Goal: Information Seeking & Learning: Check status

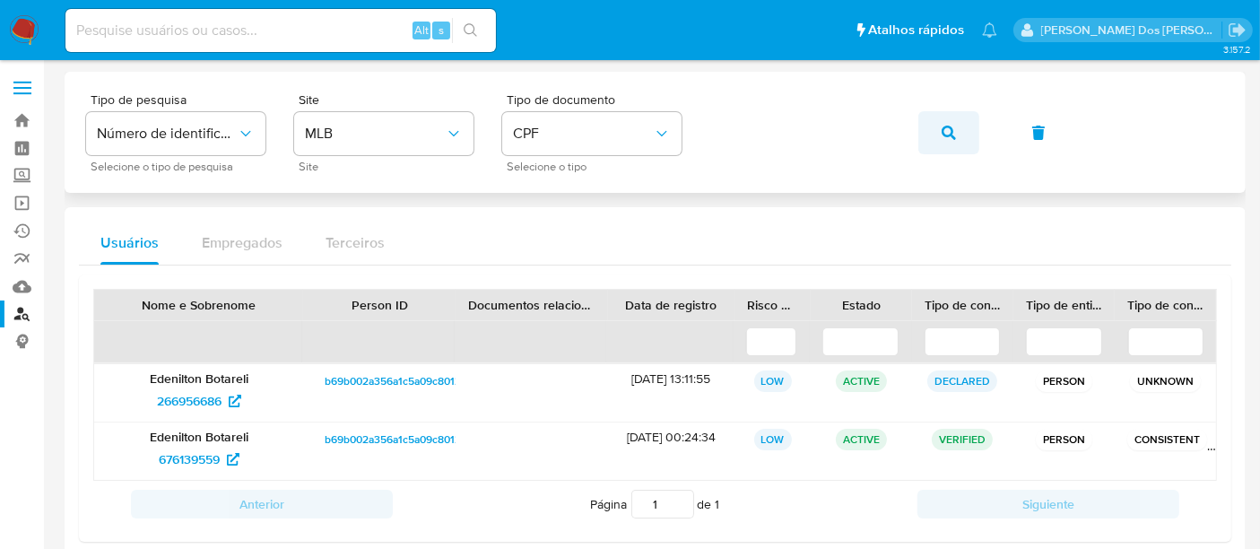
click at [947, 129] on icon "button" at bounding box center [949, 133] width 14 height 14
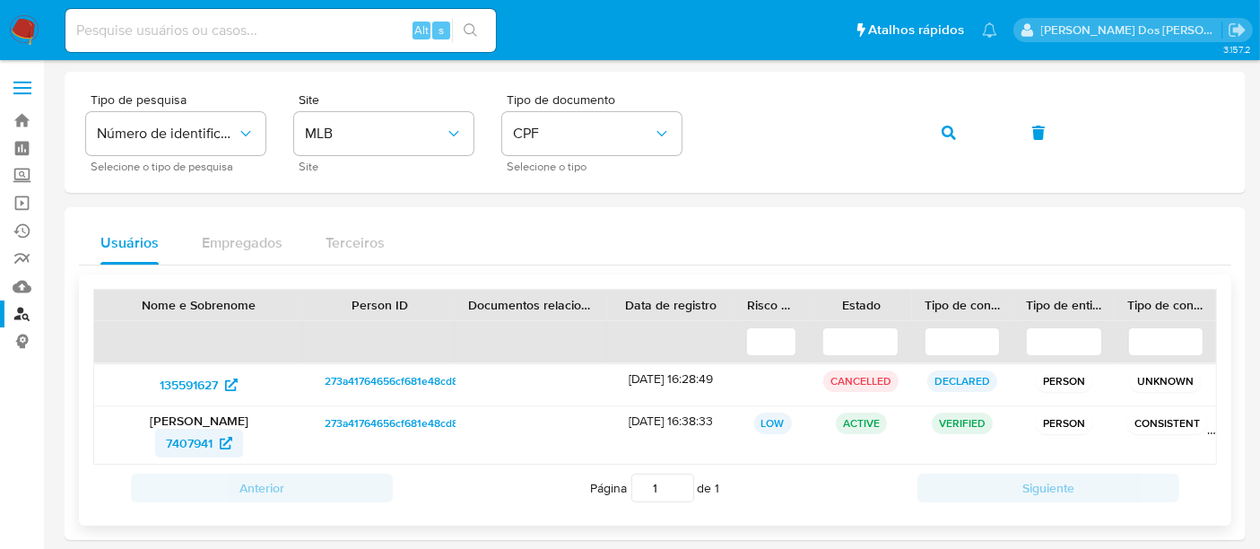
click at [192, 441] on span "7407941" at bounding box center [189, 443] width 47 height 29
click at [948, 128] on icon "button" at bounding box center [949, 133] width 14 height 14
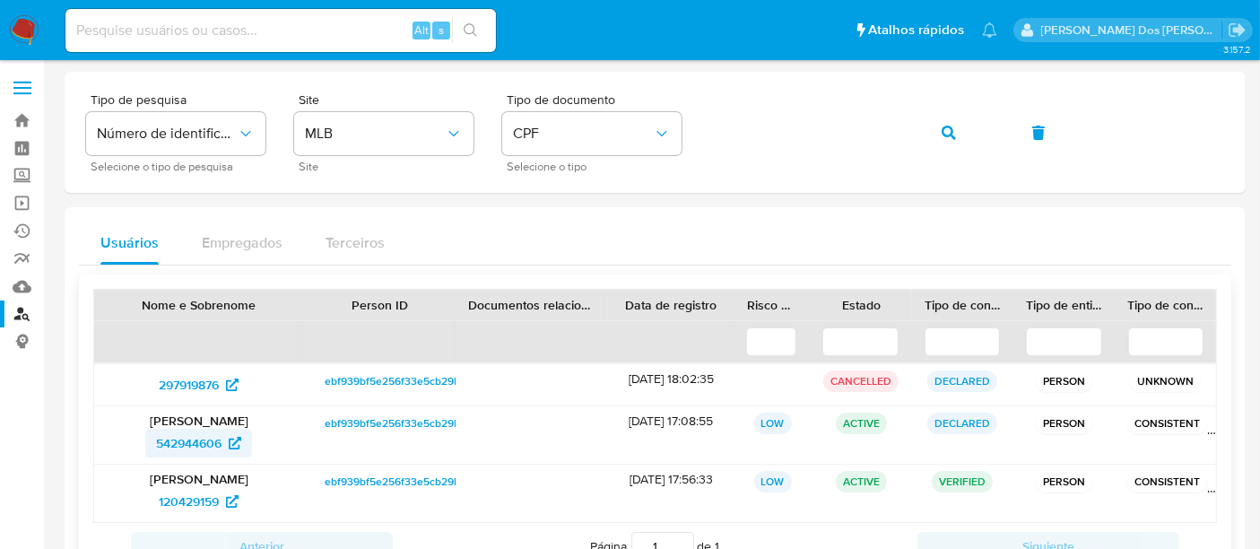
click at [187, 441] on span "542944606" at bounding box center [188, 443] width 65 height 29
click at [166, 493] on span "120429159" at bounding box center [189, 501] width 60 height 29
click at [172, 26] on input at bounding box center [280, 30] width 430 height 23
paste input "CeibBnQHHuip4egryNKk7ooa"
type input "CeibBnQHHuip4egryNKk7ooa"
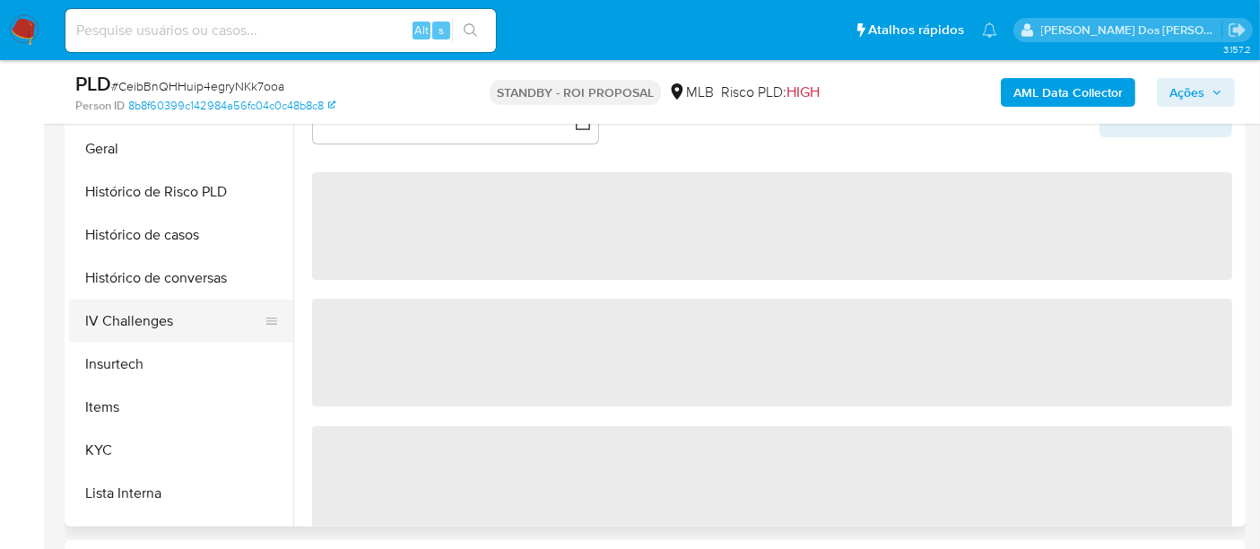
scroll to position [597, 0]
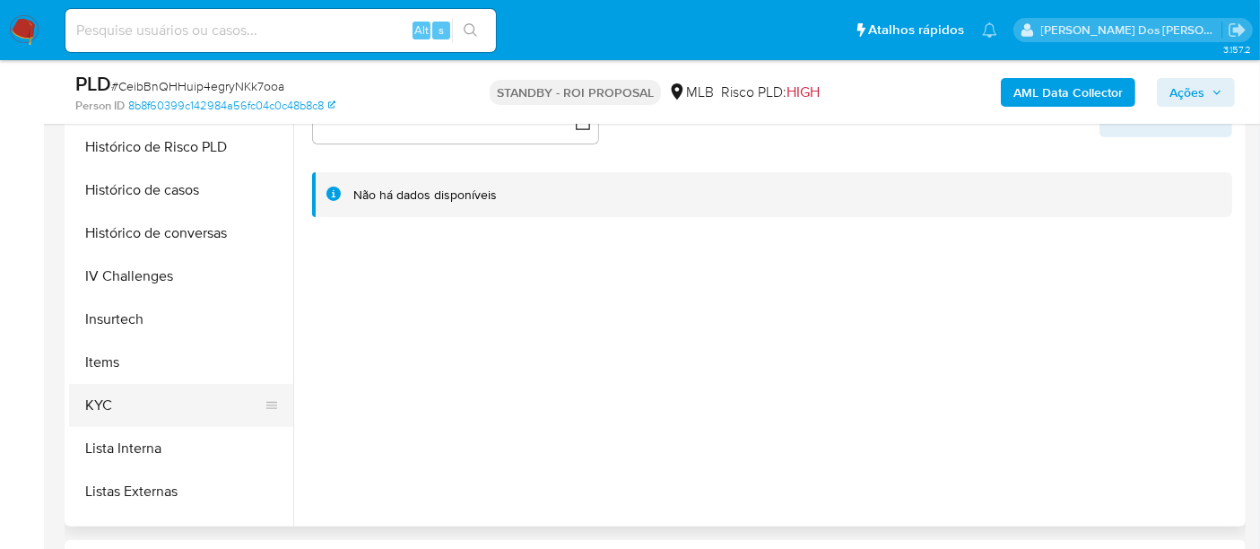
select select "10"
click at [114, 404] on button "KYC" at bounding box center [174, 405] width 210 height 43
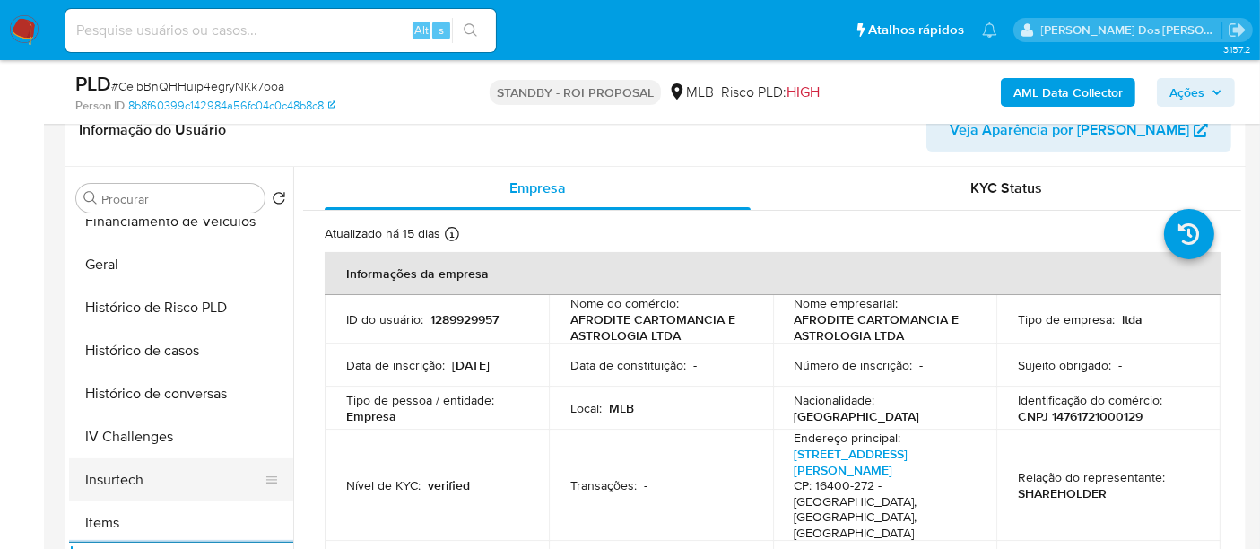
scroll to position [398, 0]
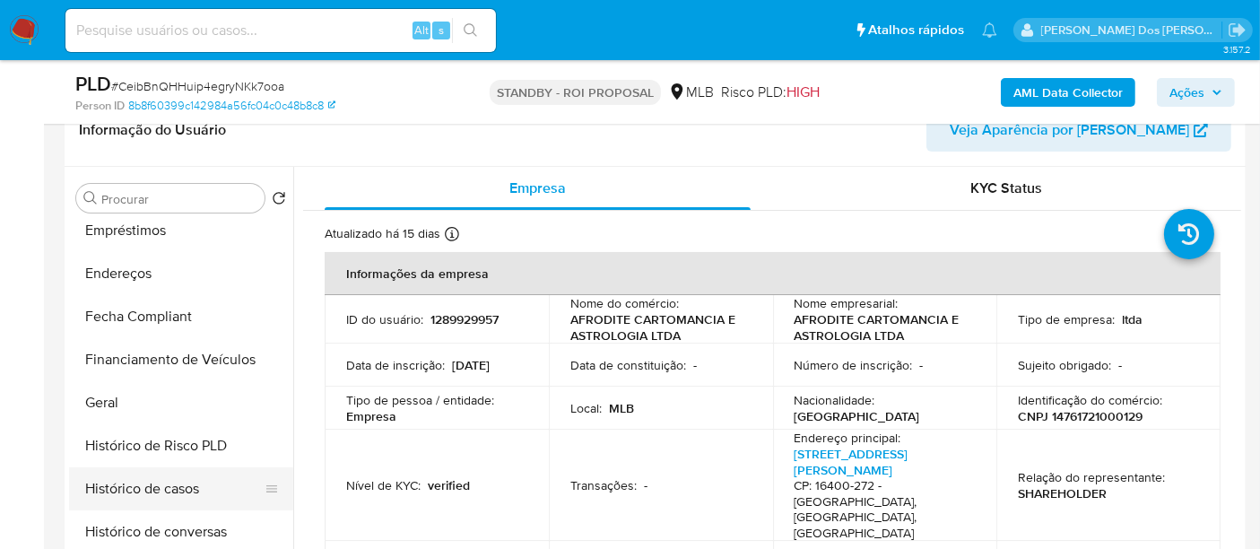
click at [138, 488] on button "Histórico de casos" at bounding box center [174, 488] width 210 height 43
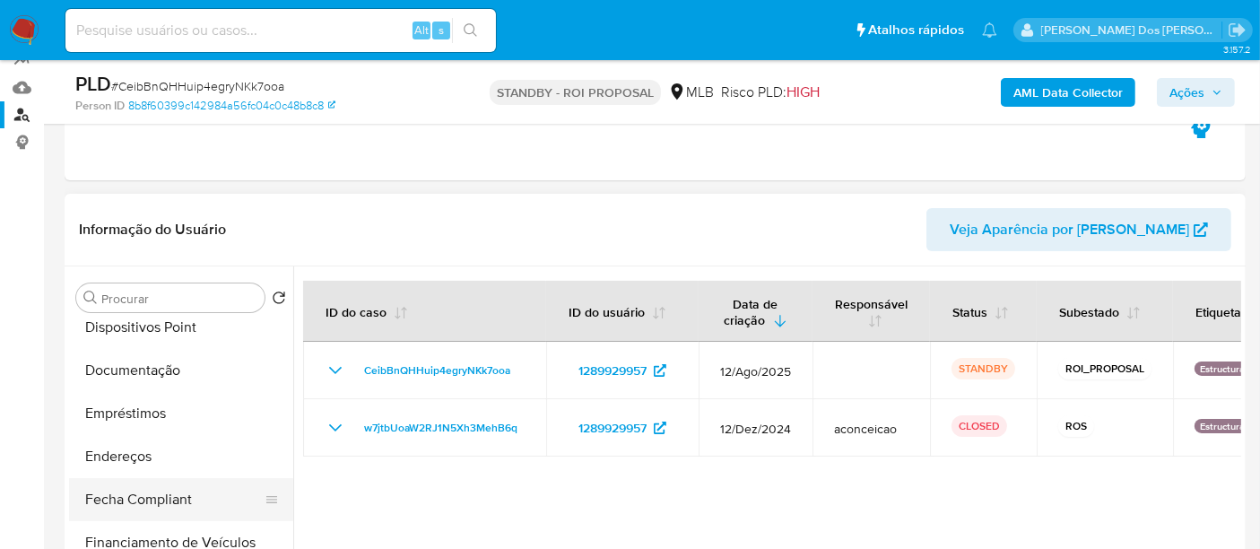
scroll to position [199, 0]
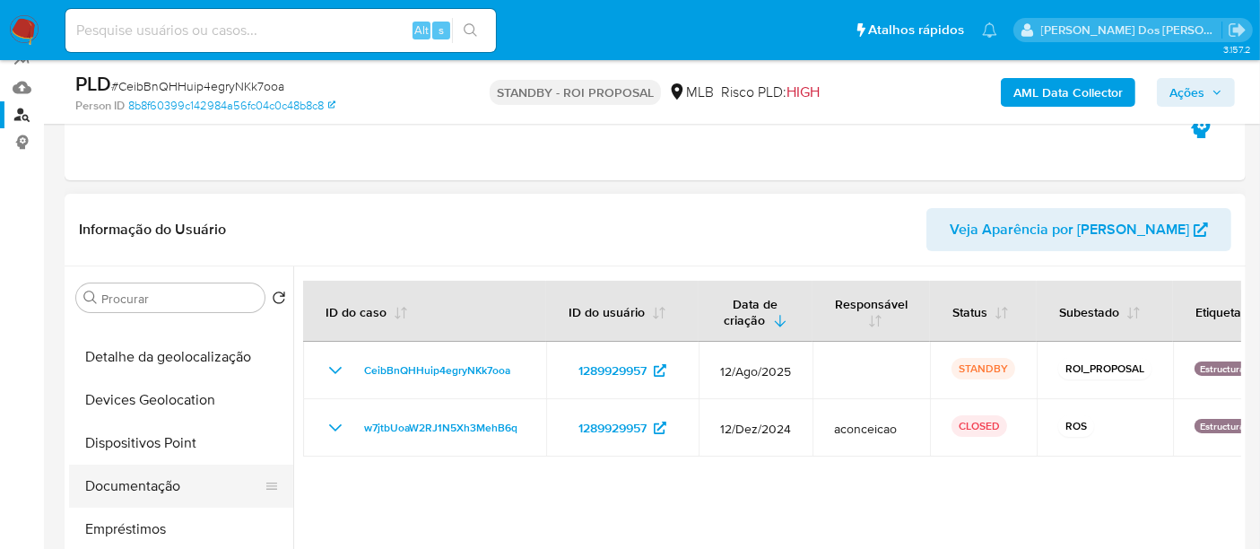
click at [141, 477] on button "Documentação" at bounding box center [174, 486] width 210 height 43
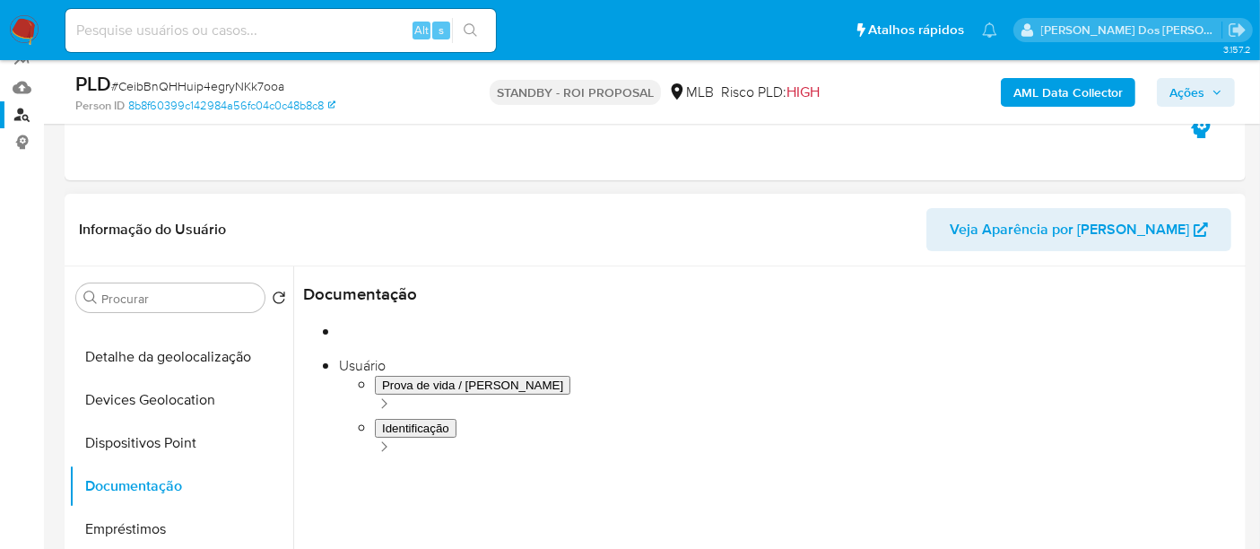
scroll to position [299, 0]
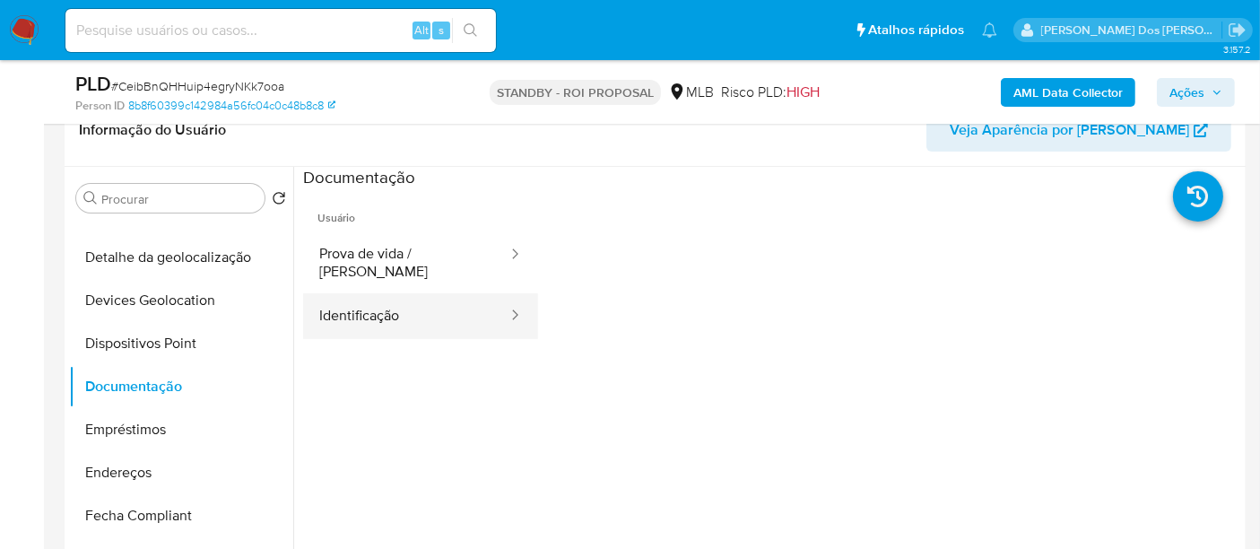
click at [353, 301] on button "Identificação" at bounding box center [406, 316] width 206 height 46
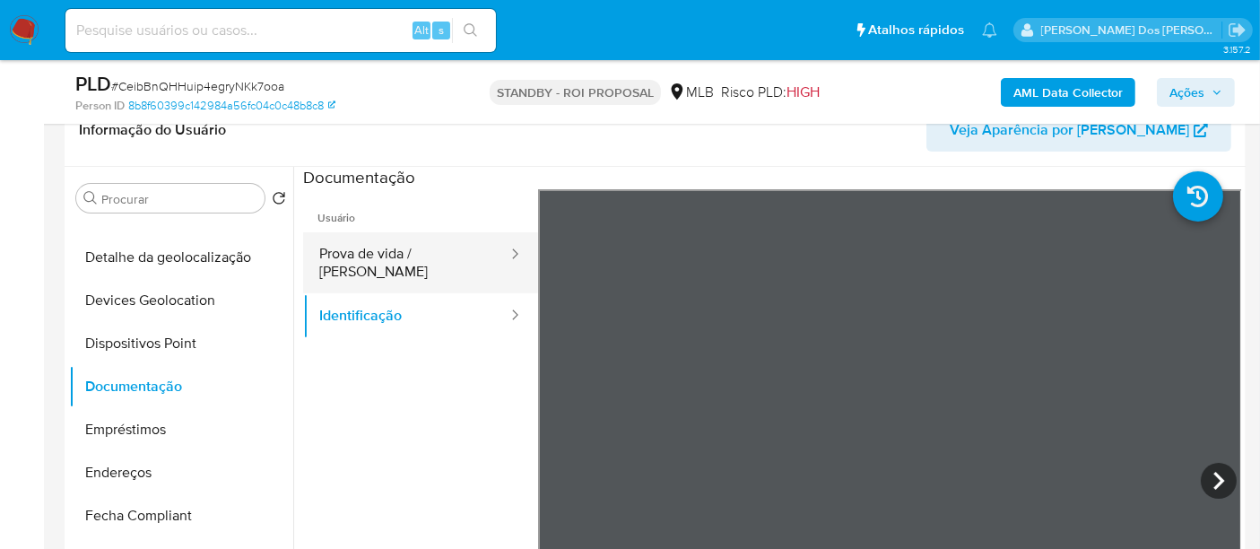
click at [410, 256] on button "Prova de vida / Selfie" at bounding box center [406, 262] width 206 height 61
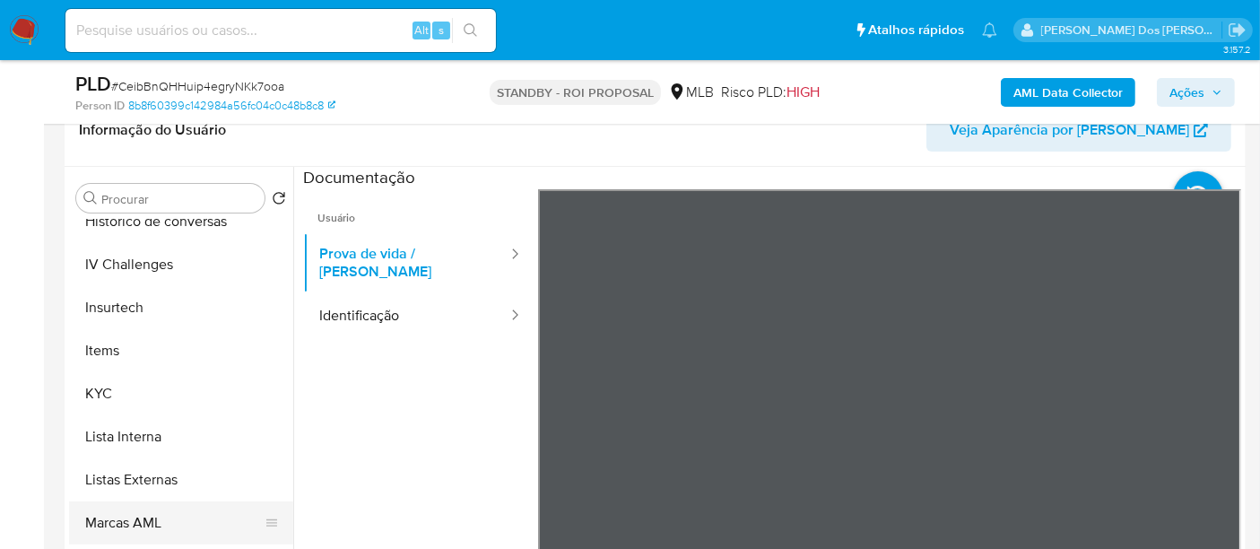
scroll to position [800, 0]
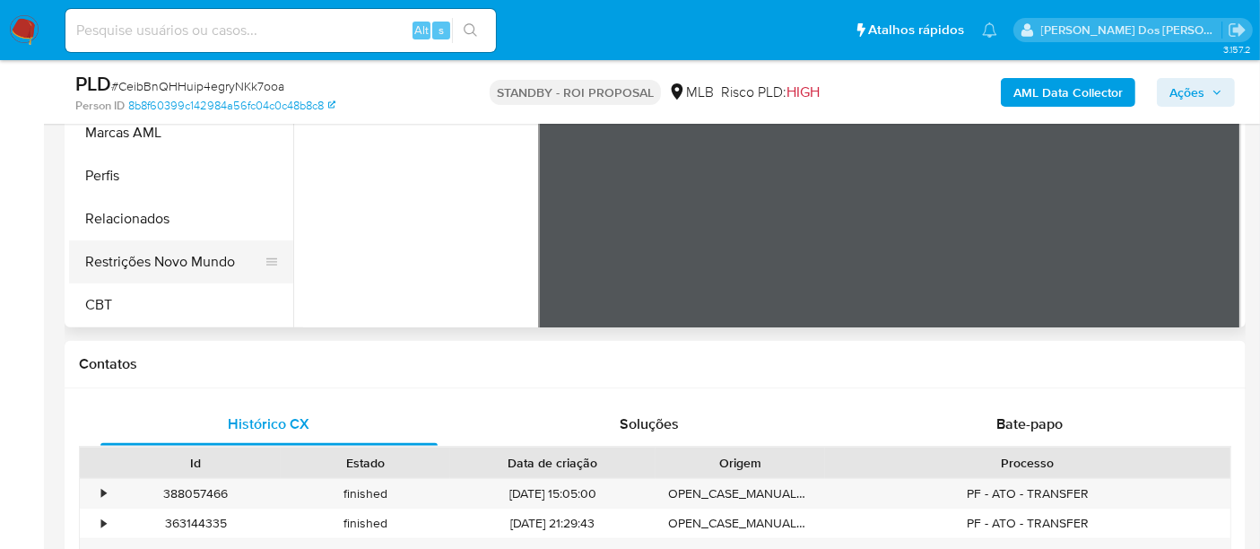
click at [178, 265] on button "Restrições Novo Mundo" at bounding box center [174, 261] width 210 height 43
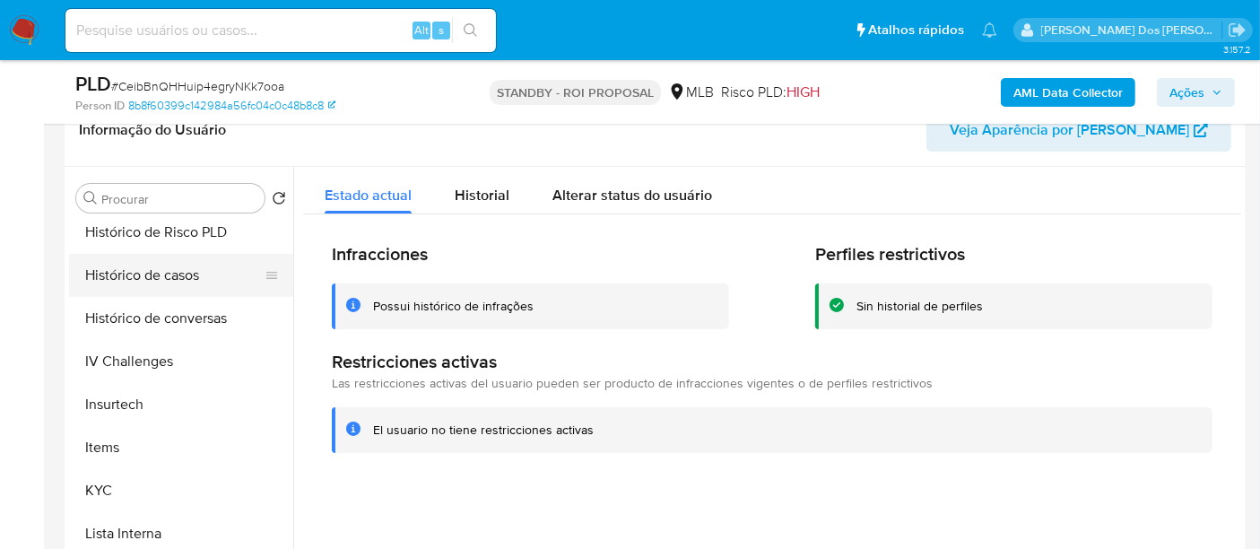
scroll to position [501, 0]
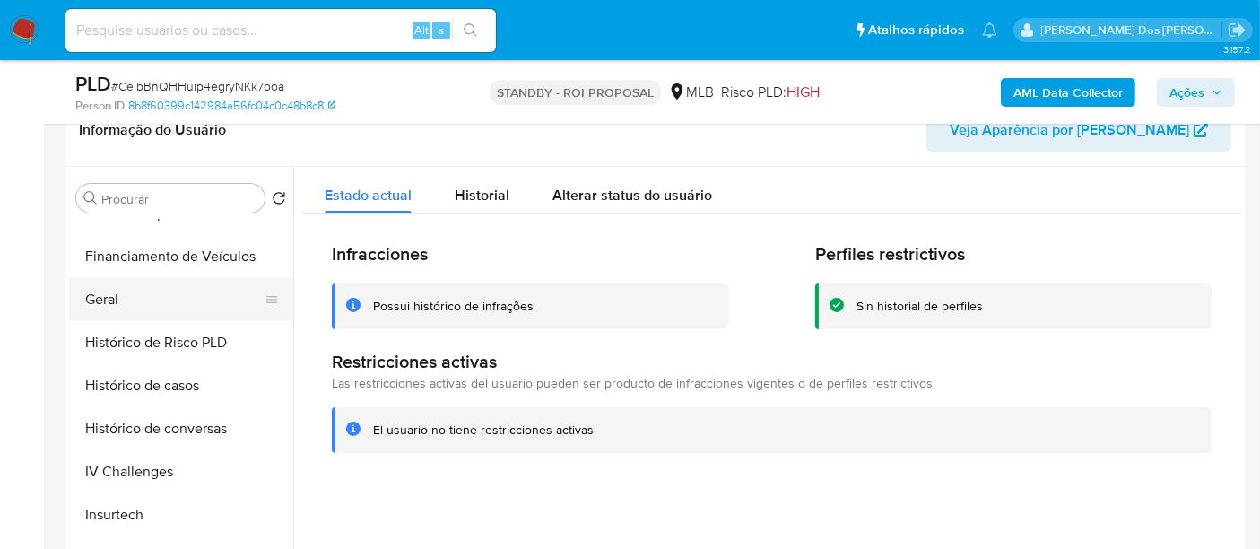
click at [104, 289] on button "Geral" at bounding box center [174, 299] width 210 height 43
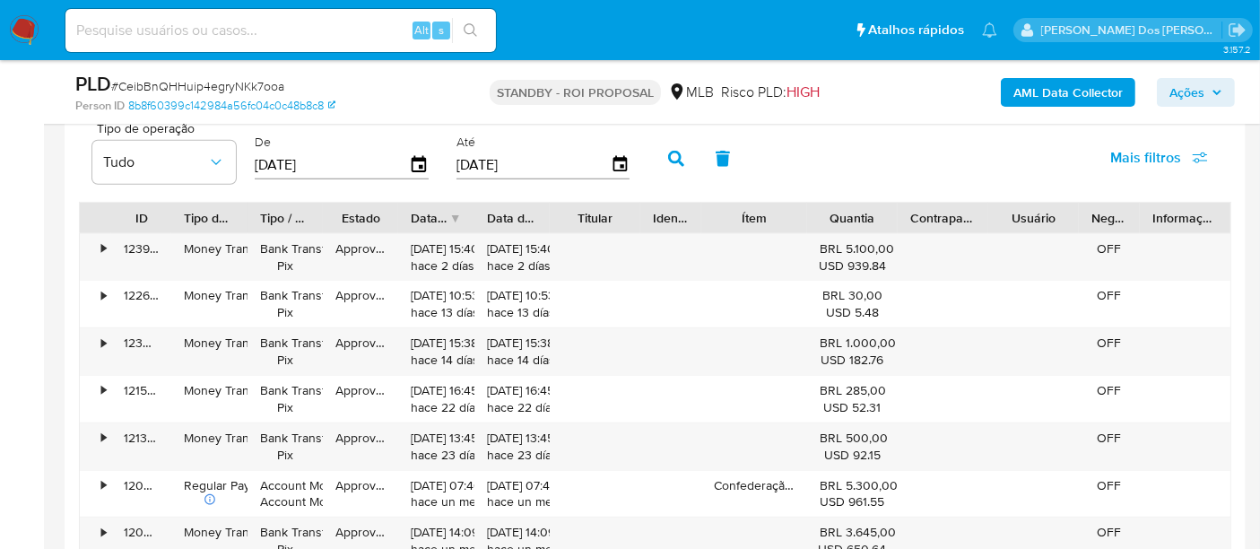
scroll to position [1893, 0]
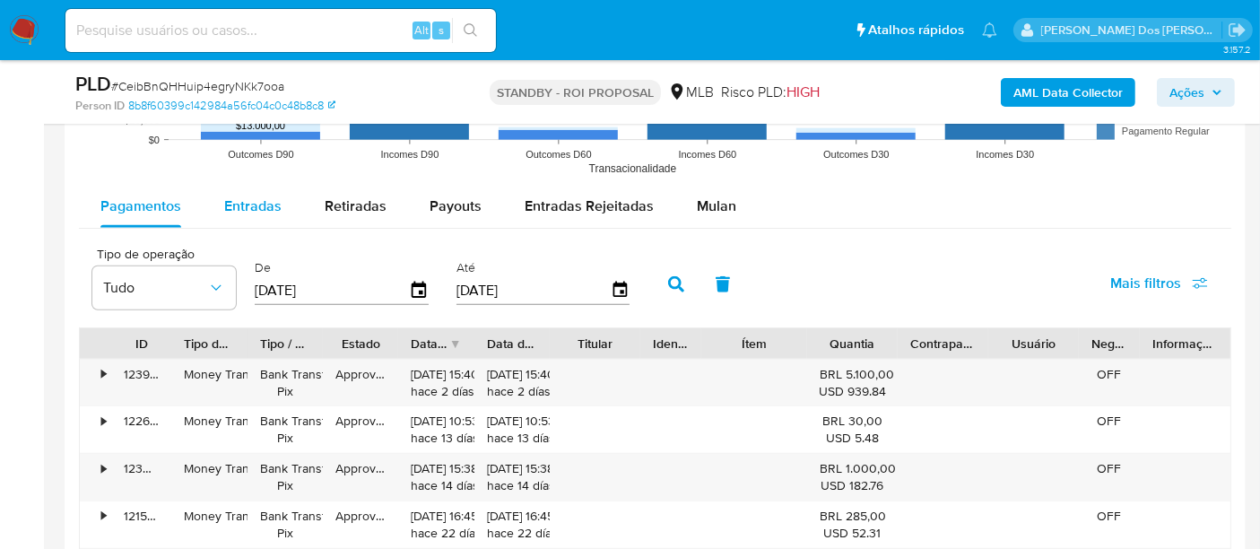
click at [249, 208] on span "Entradas" at bounding box center [252, 205] width 57 height 21
select select "10"
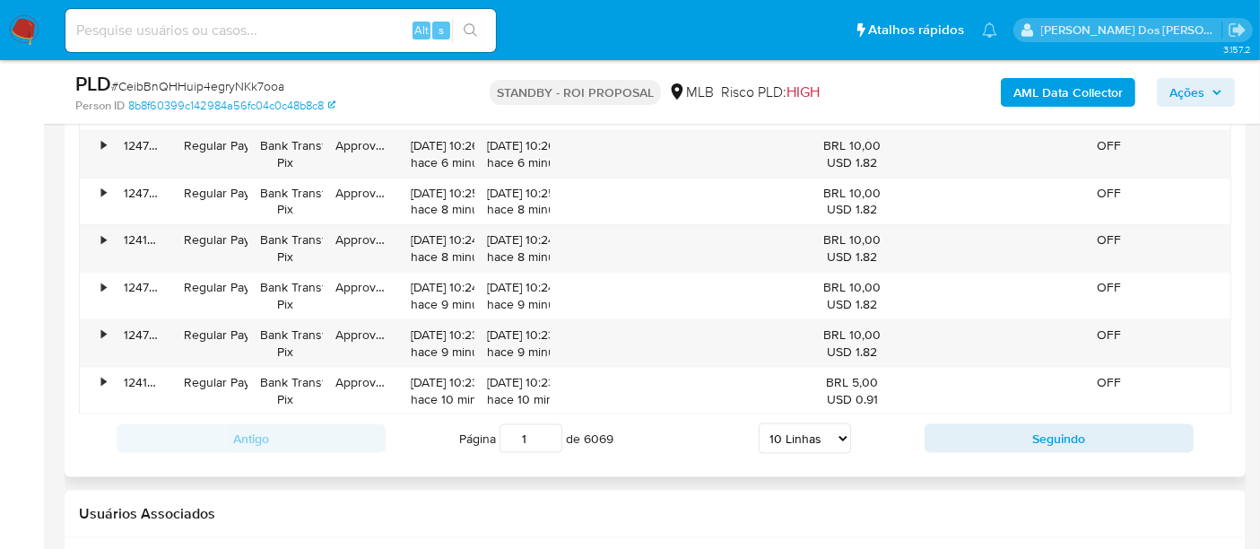
scroll to position [2391, 0]
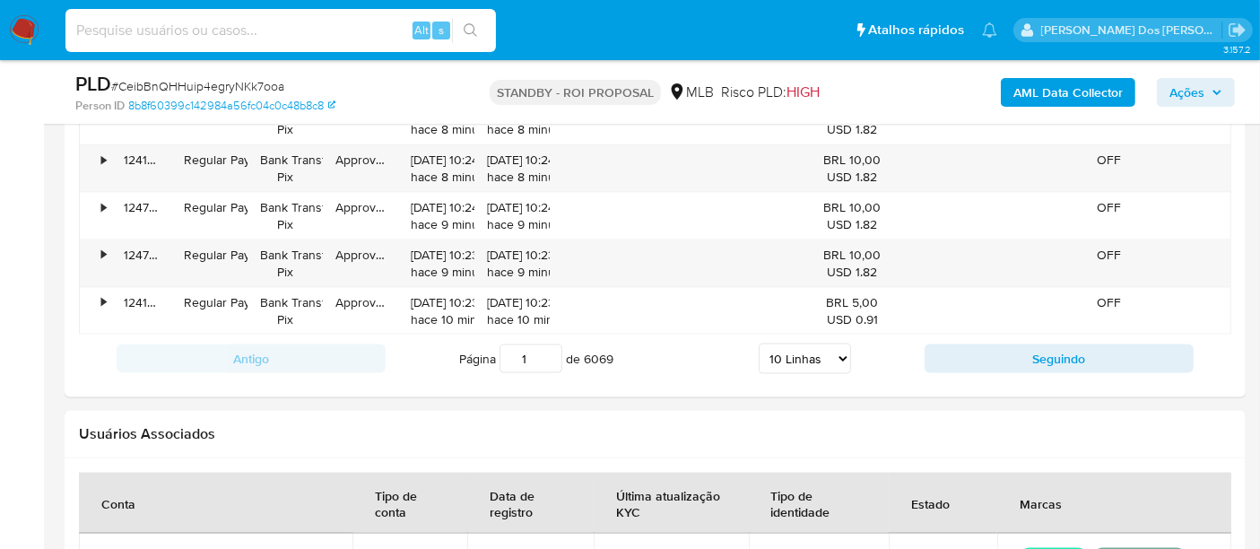
click at [220, 19] on input at bounding box center [280, 30] width 430 height 23
paste input "0MdrtGFdBroBTGIoPAbIsIHF"
type input "0MdrtGFdBroBTGIoPAbIsIHF"
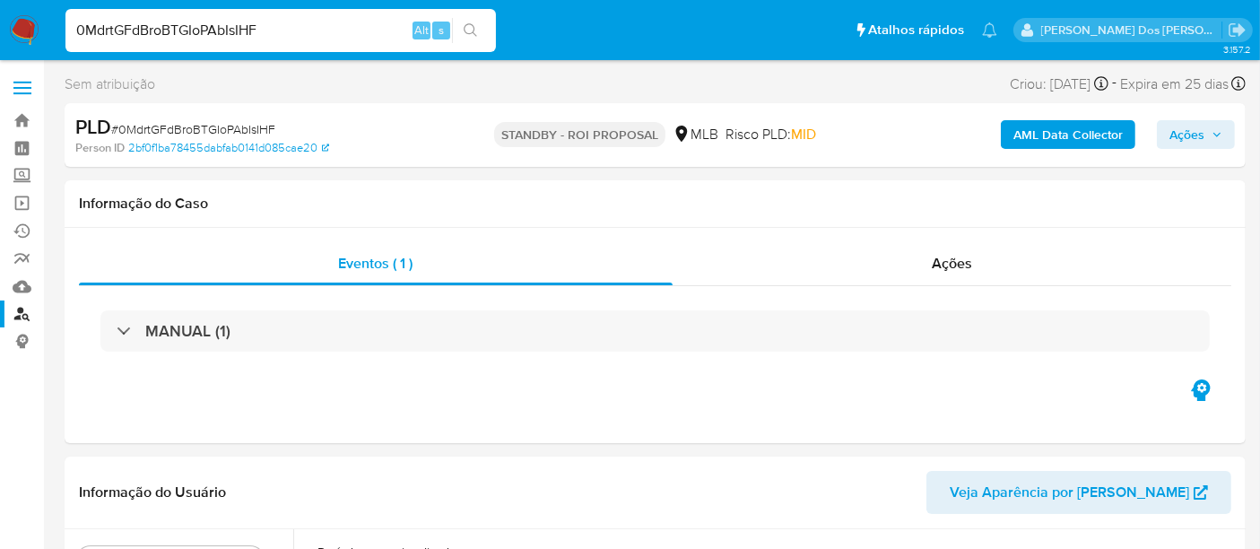
select select "10"
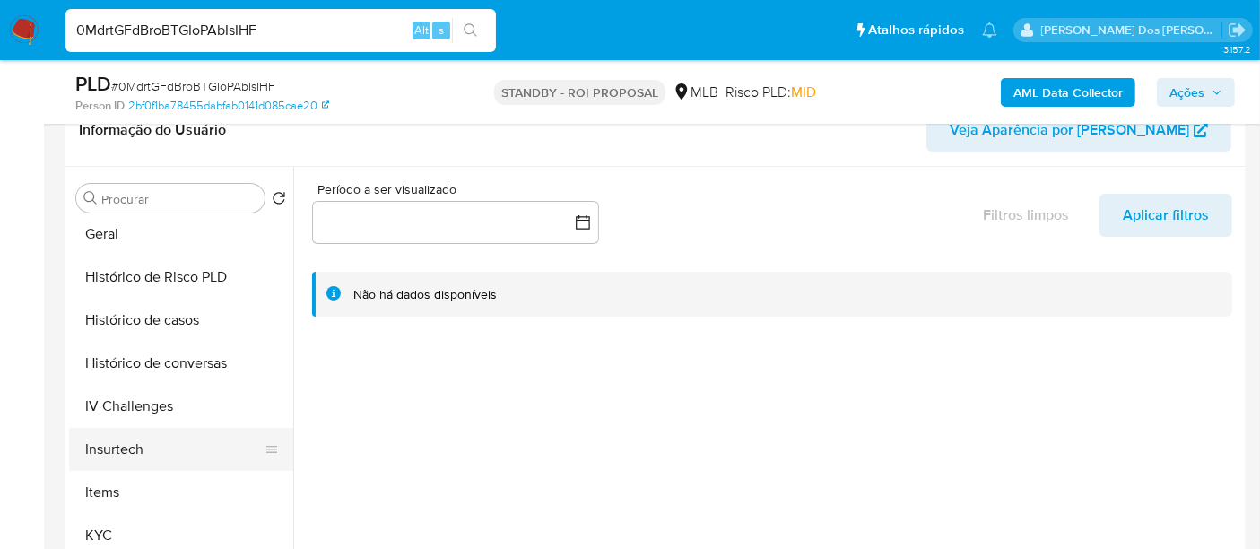
scroll to position [597, 0]
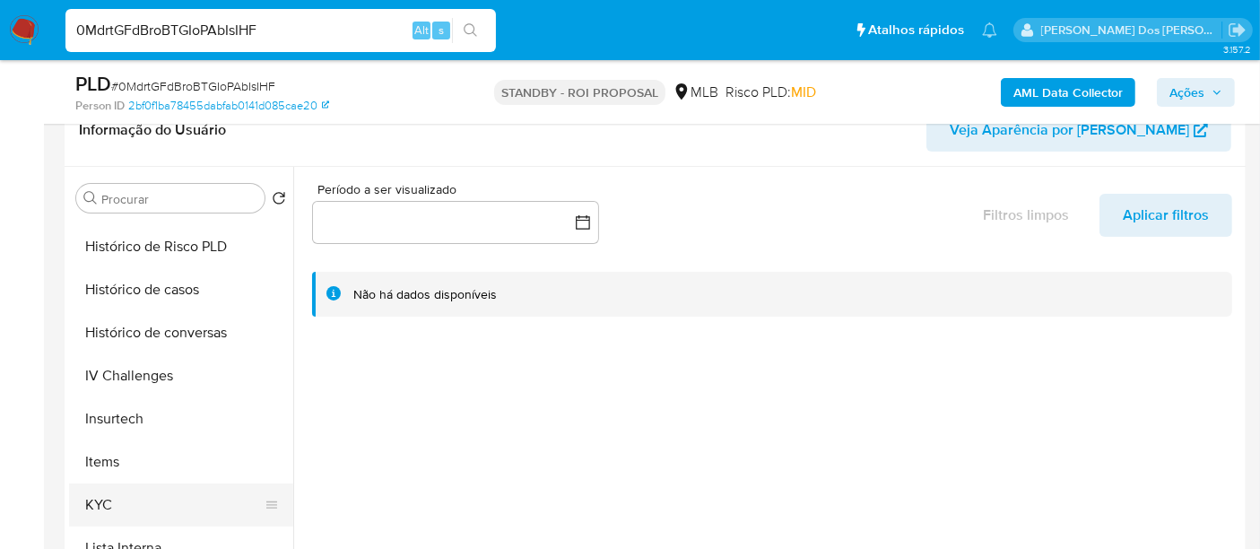
click at [112, 491] on button "KYC" at bounding box center [174, 504] width 210 height 43
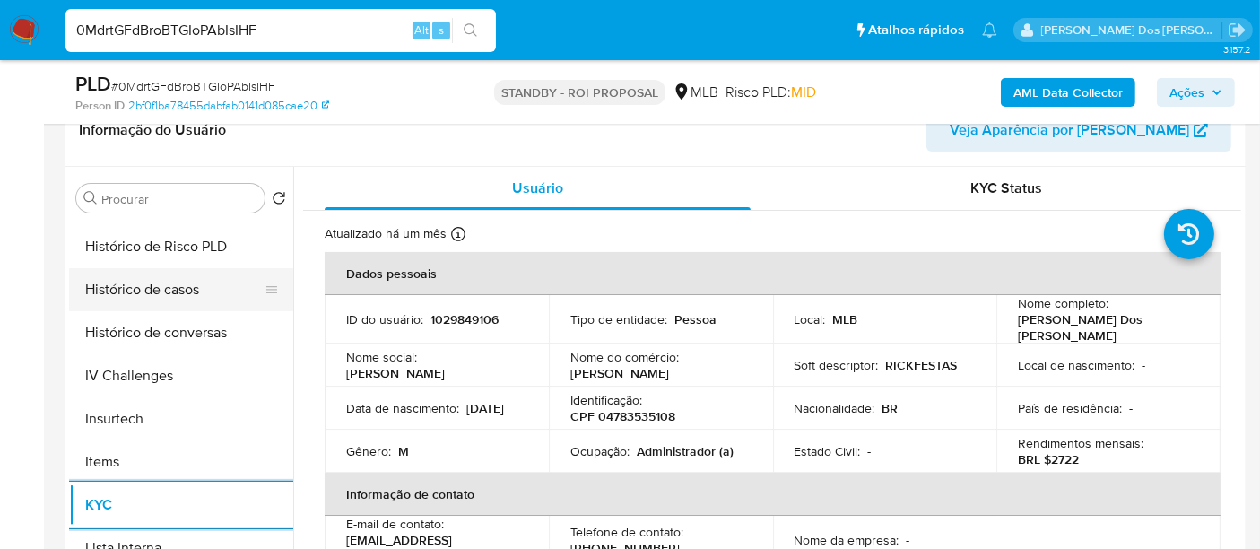
click at [157, 294] on button "Histórico de casos" at bounding box center [174, 289] width 210 height 43
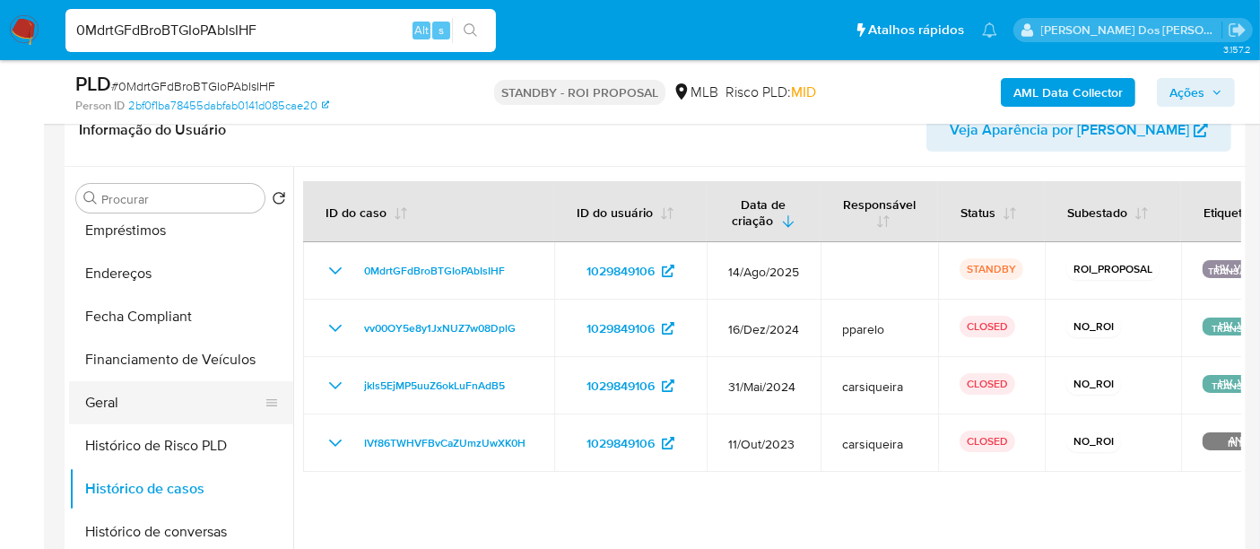
scroll to position [299, 0]
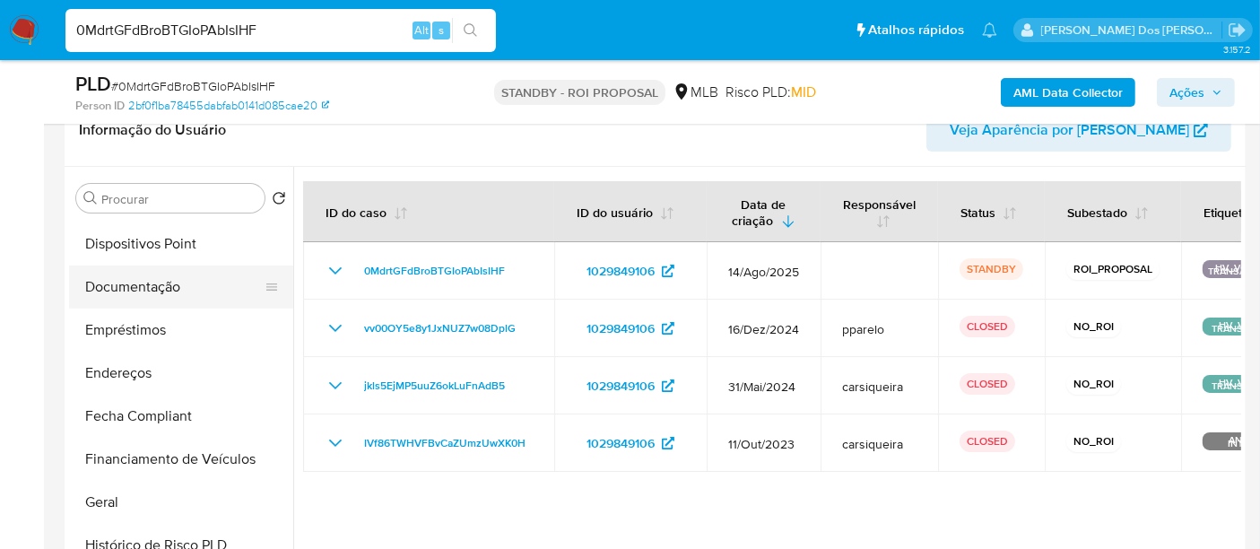
click at [170, 295] on button "Documentação" at bounding box center [174, 286] width 210 height 43
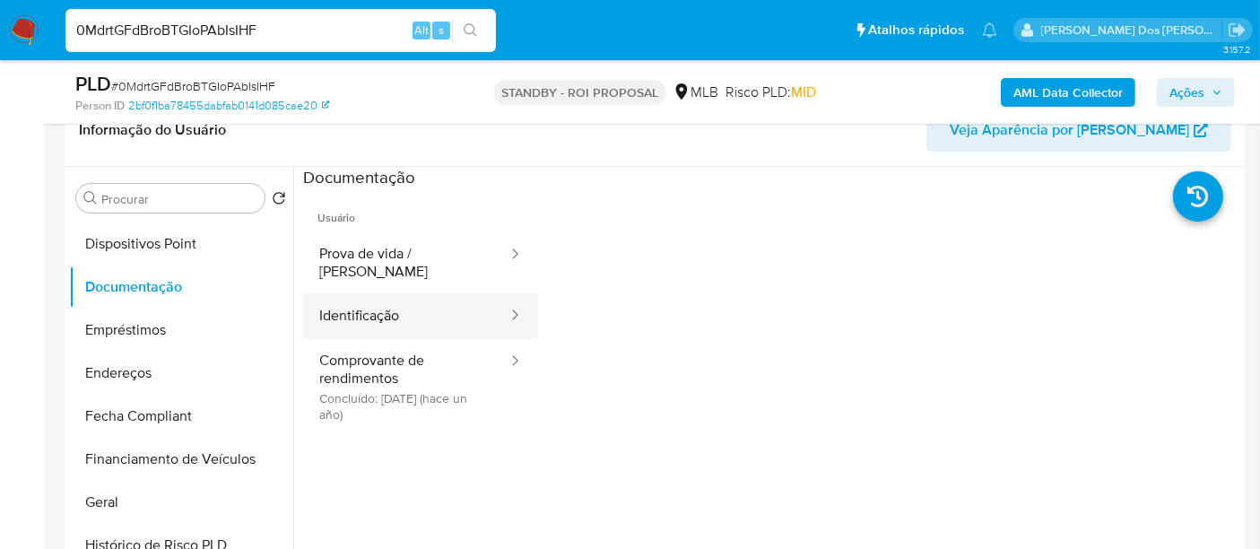
click at [387, 302] on button "Identificação" at bounding box center [406, 316] width 206 height 46
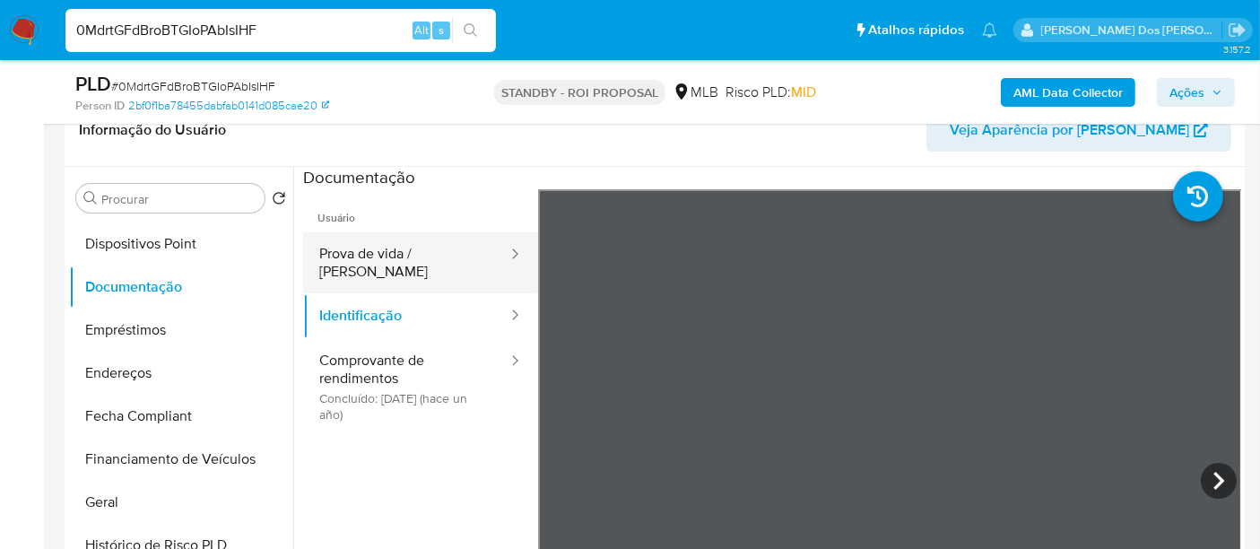
click at [439, 258] on button "Prova de vida / Selfie" at bounding box center [406, 262] width 206 height 61
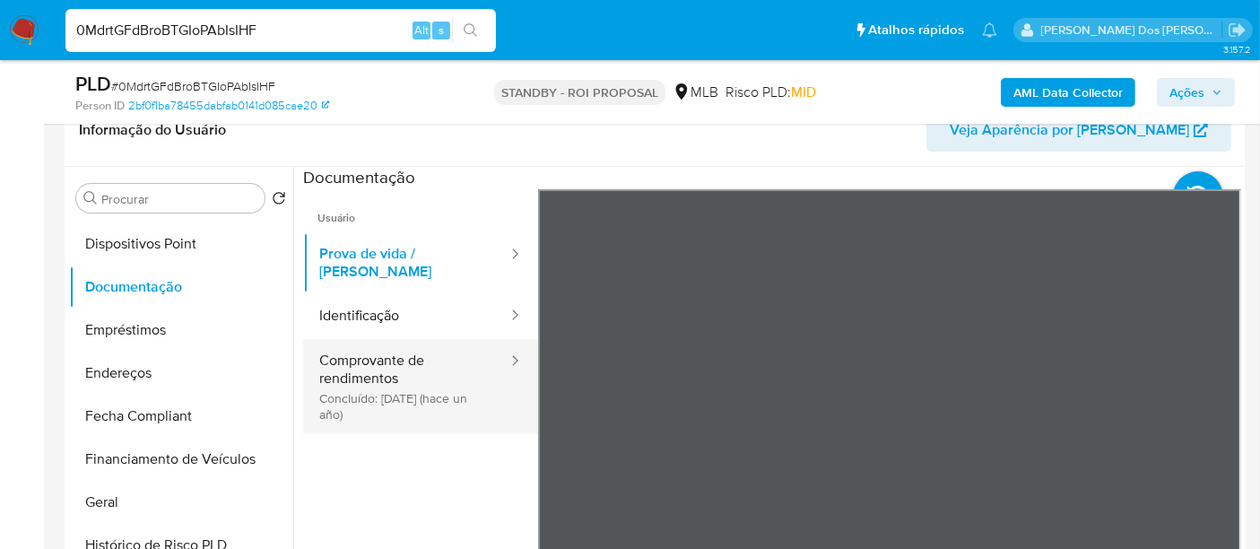
click at [406, 354] on button "Comprovante de rendimentos Concluído: 02/07/2024 (hace un año)" at bounding box center [406, 386] width 206 height 95
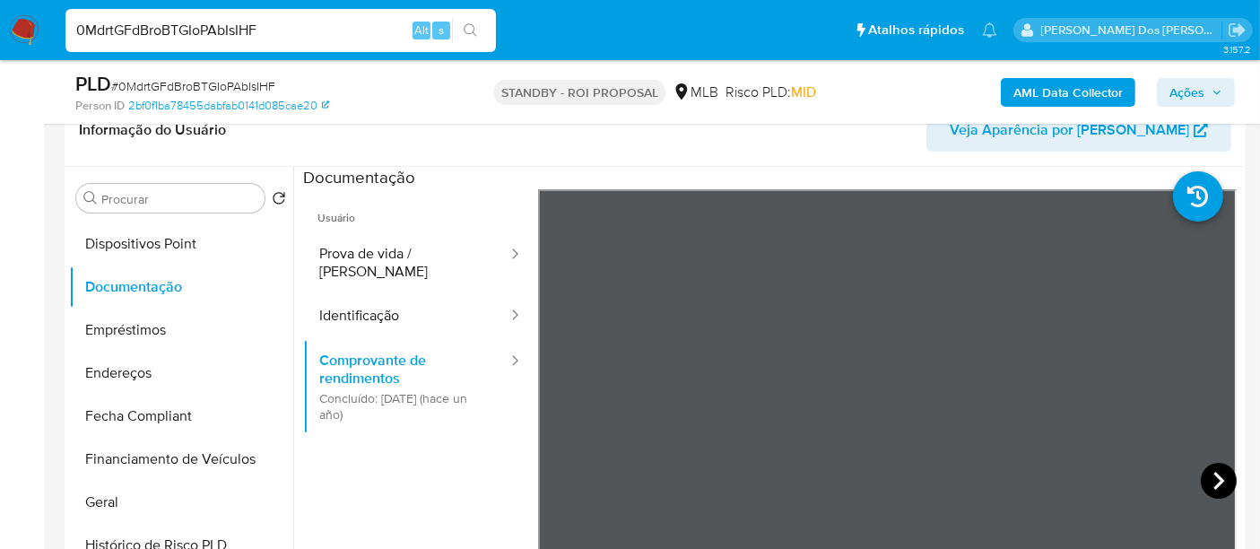
click at [1201, 477] on icon at bounding box center [1219, 481] width 36 height 36
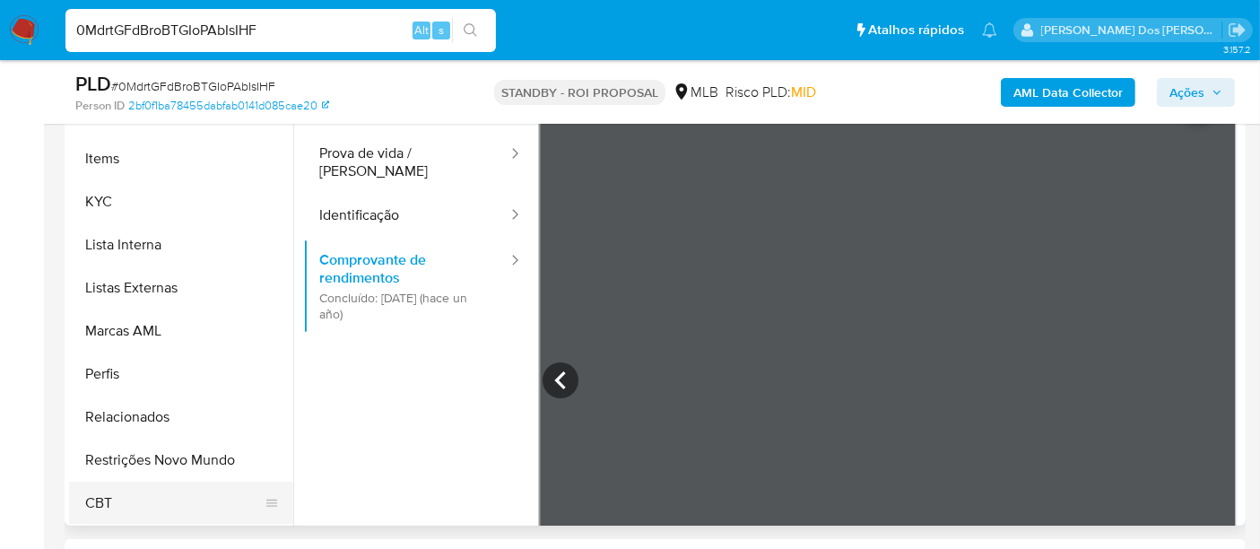
scroll to position [498, 0]
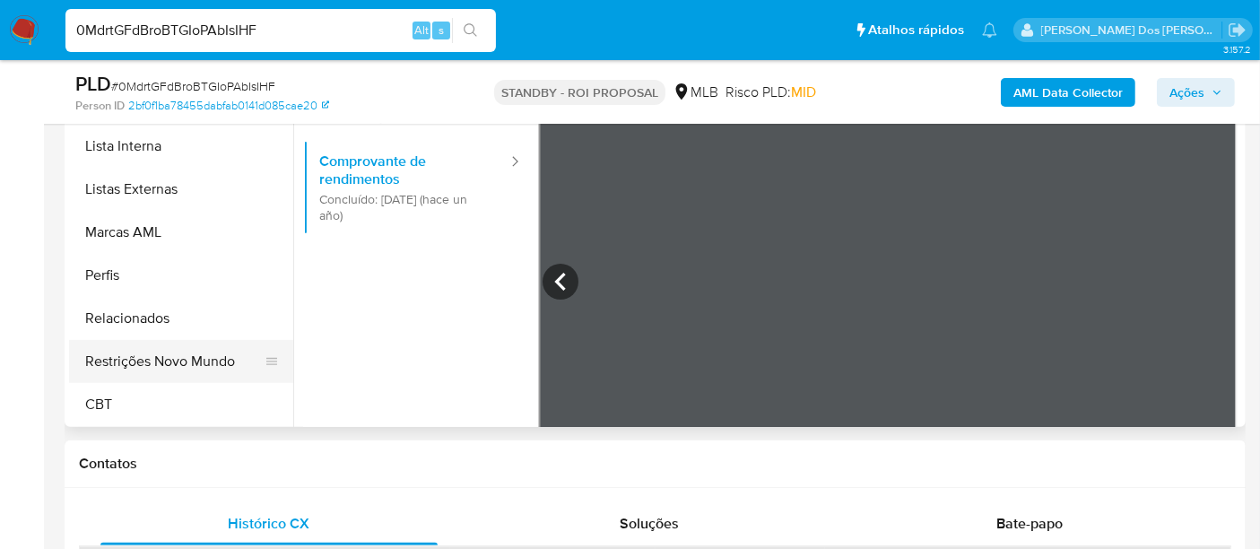
click at [186, 360] on button "Restrições Novo Mundo" at bounding box center [174, 361] width 210 height 43
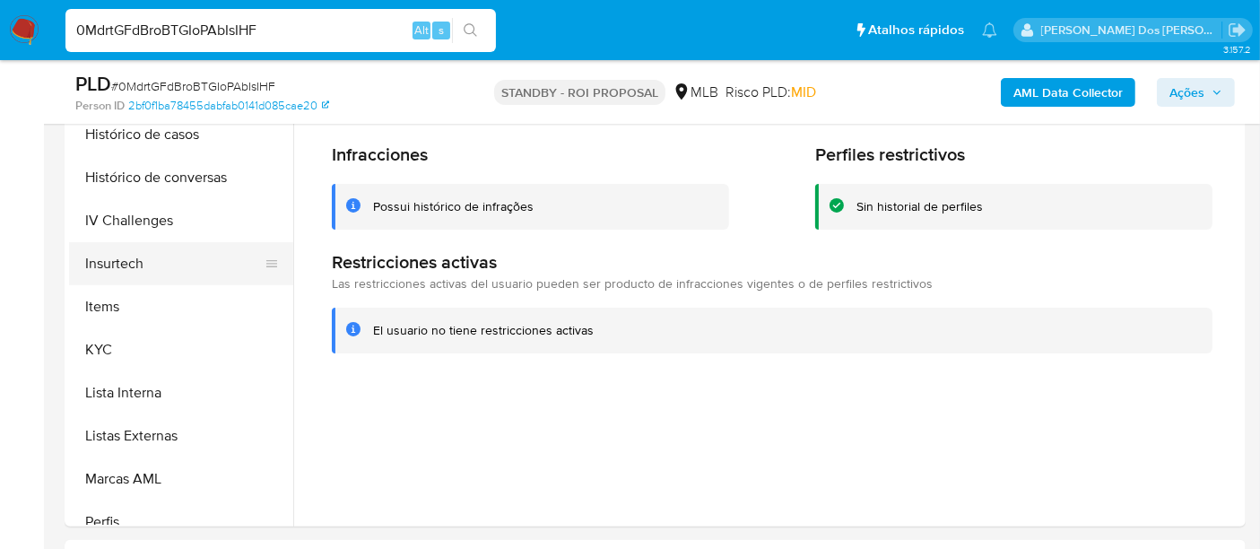
scroll to position [501, 0]
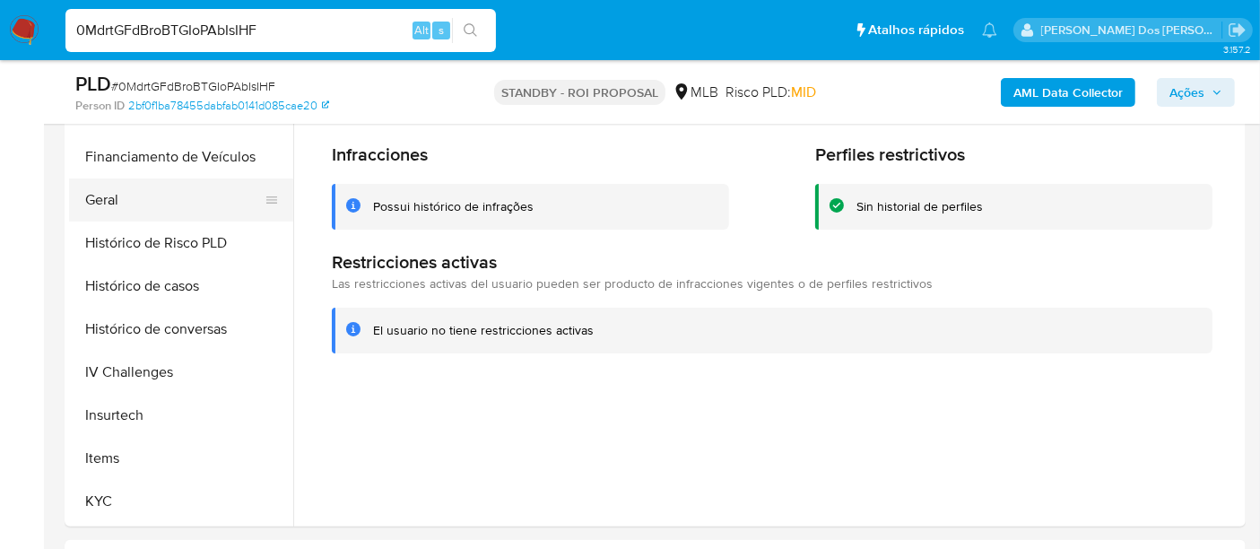
click at [109, 204] on button "Geral" at bounding box center [174, 199] width 210 height 43
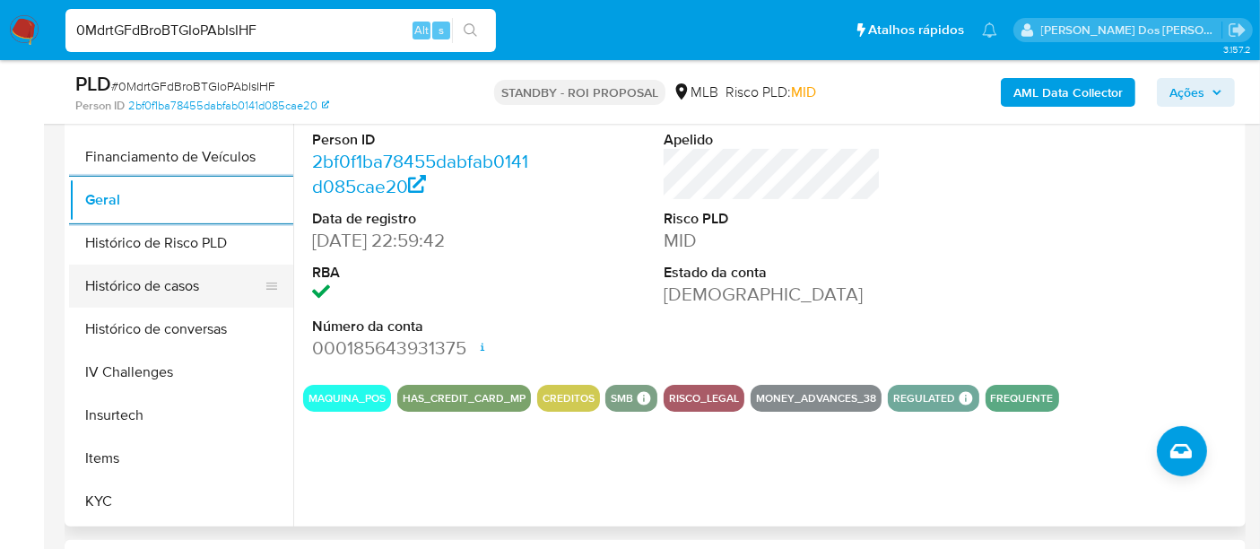
click at [163, 291] on button "Histórico de casos" at bounding box center [174, 286] width 210 height 43
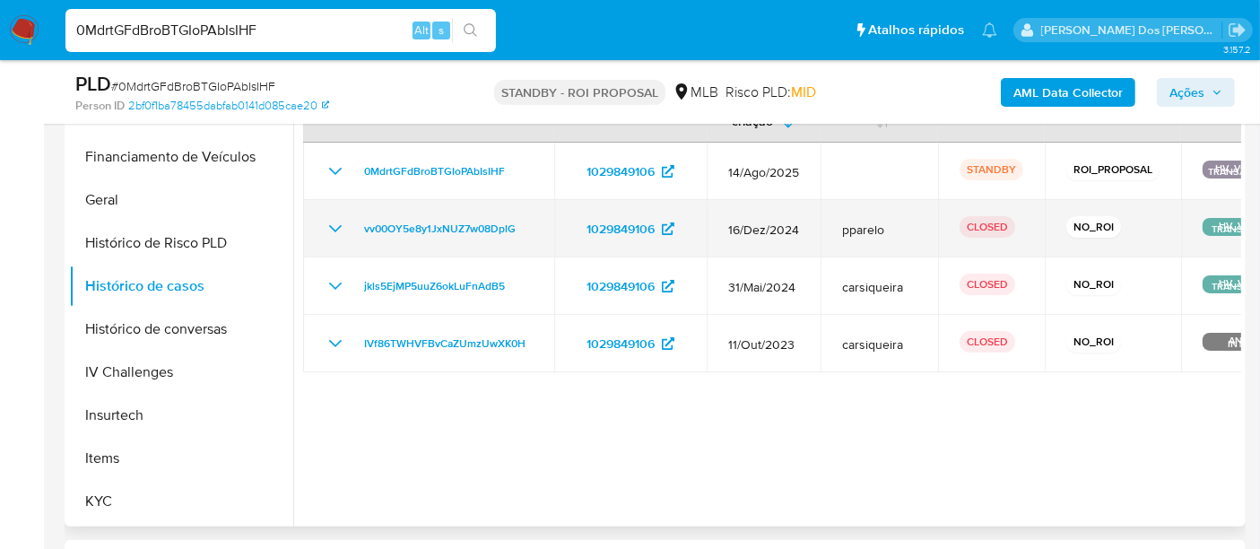
scroll to position [299, 0]
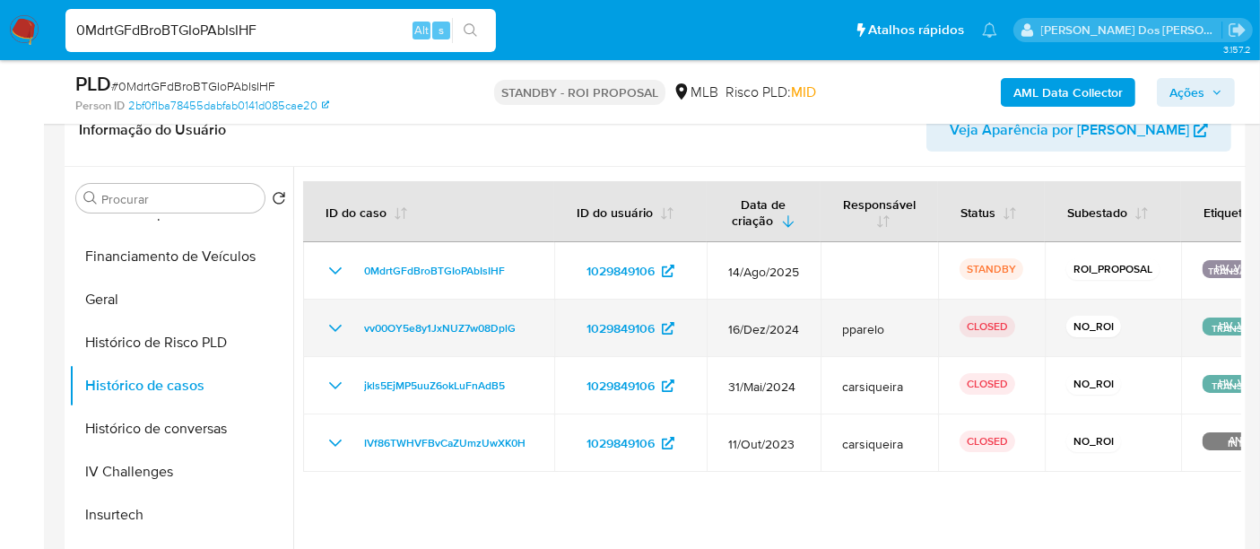
click at [335, 321] on icon "Mostrar/Ocultar" at bounding box center [336, 328] width 22 height 22
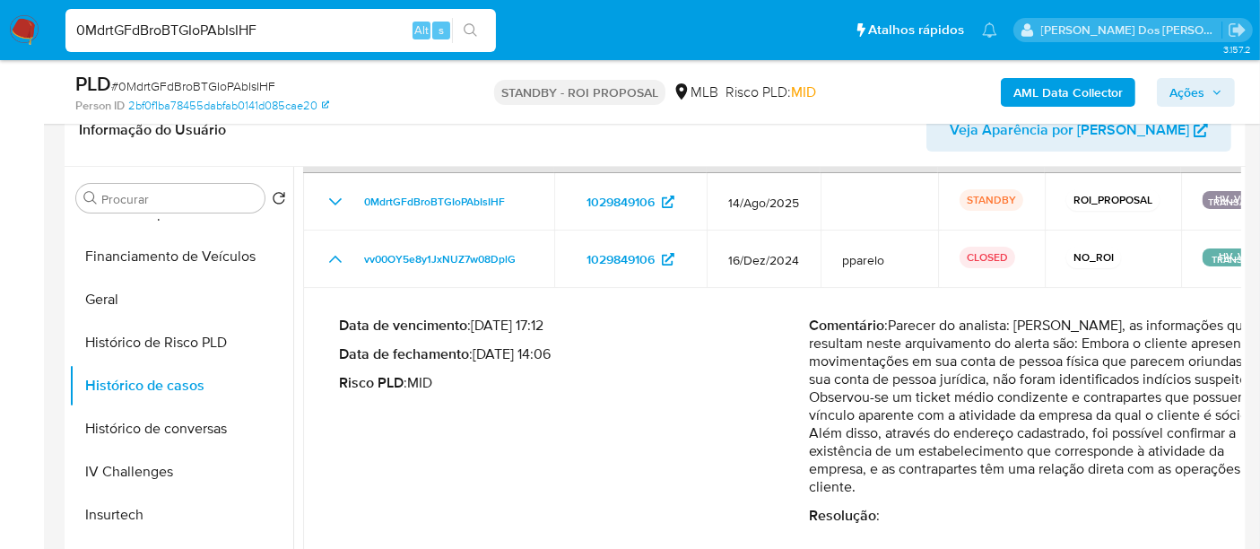
scroll to position [100, 0]
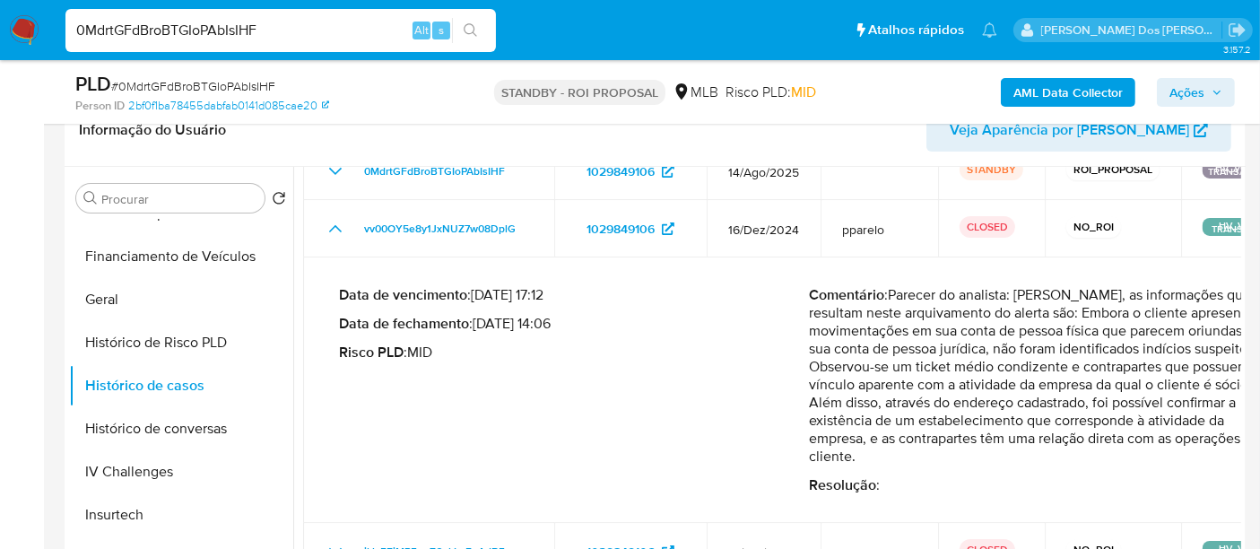
click at [244, 31] on input "0MdrtGFdBroBTGIoPAbIsIHF" at bounding box center [280, 30] width 430 height 23
paste input "GIMp0Mz7TEjt295Me9xv505N"
type input "GIMp0Mz7TEjt295Me9xv505N"
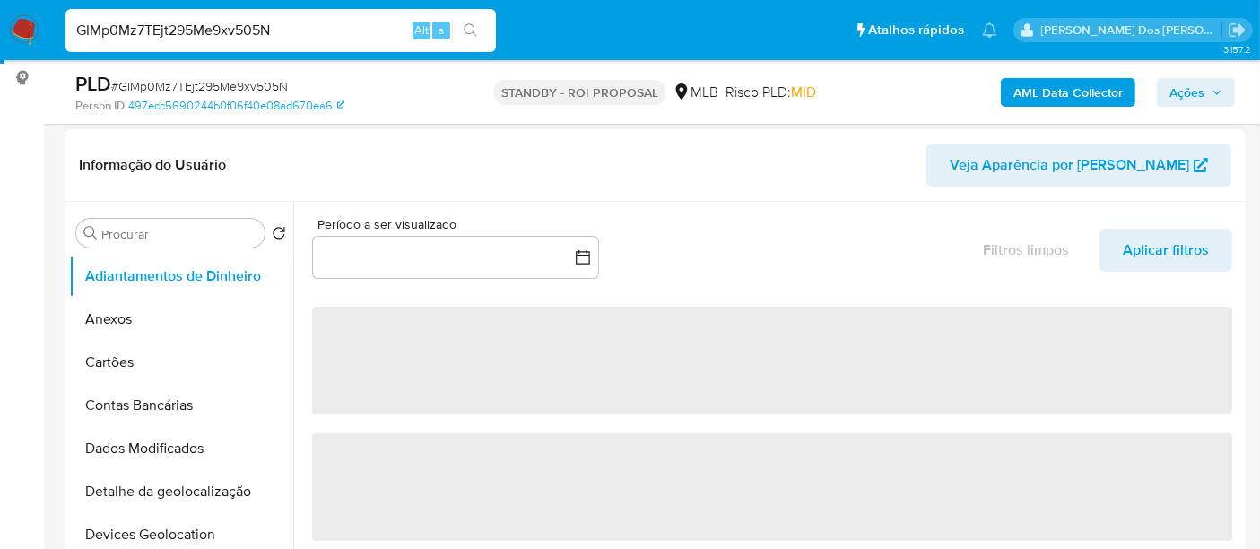
scroll to position [398, 0]
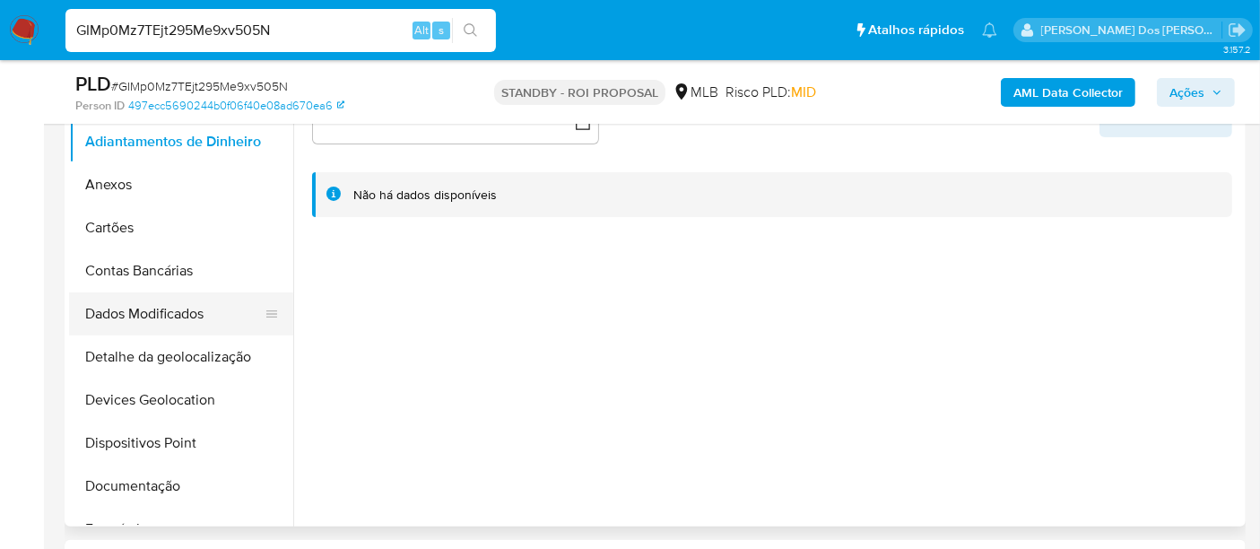
select select "10"
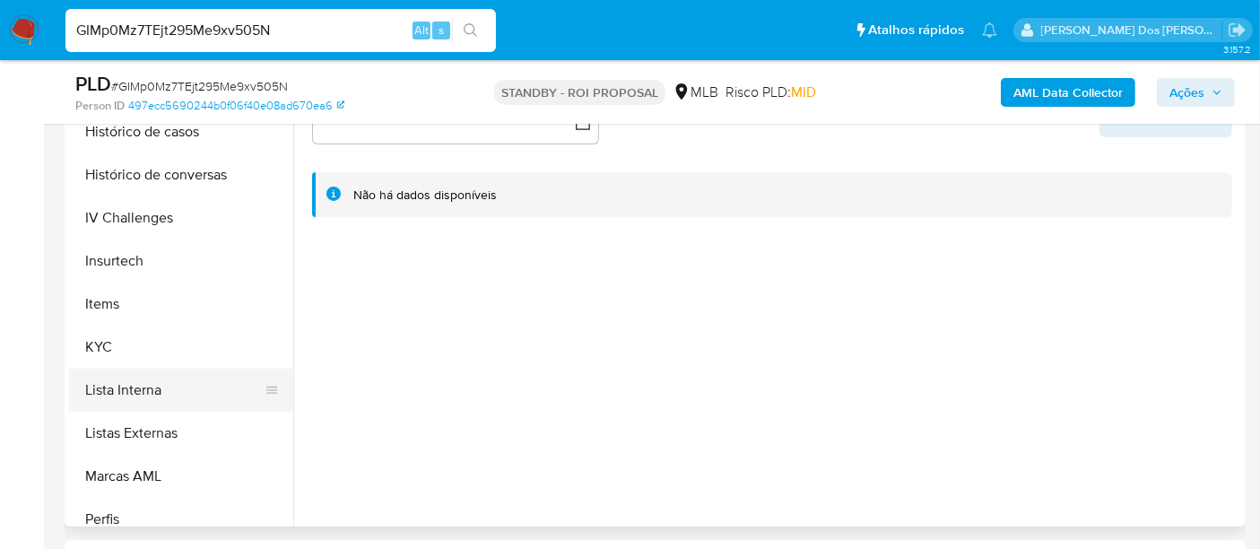
scroll to position [697, 0]
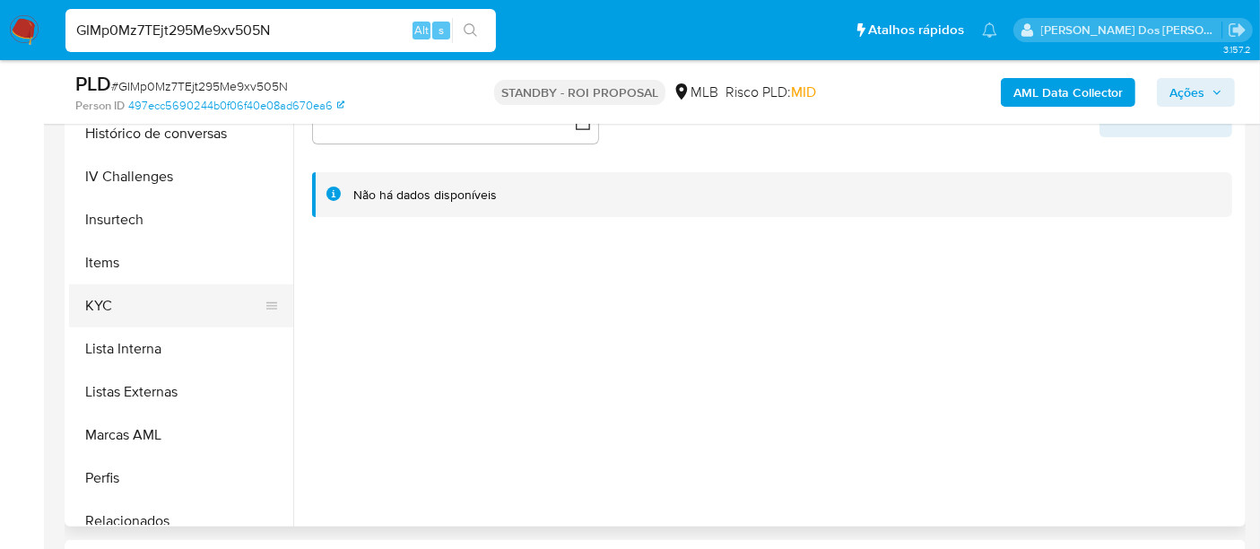
click at [98, 306] on button "KYC" at bounding box center [174, 305] width 210 height 43
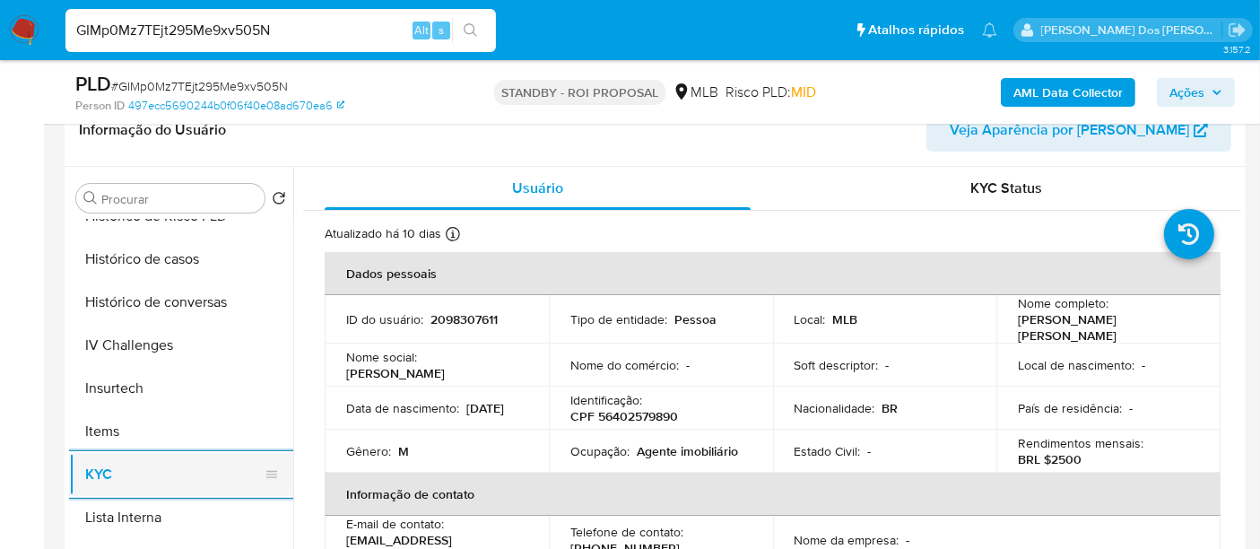
scroll to position [597, 0]
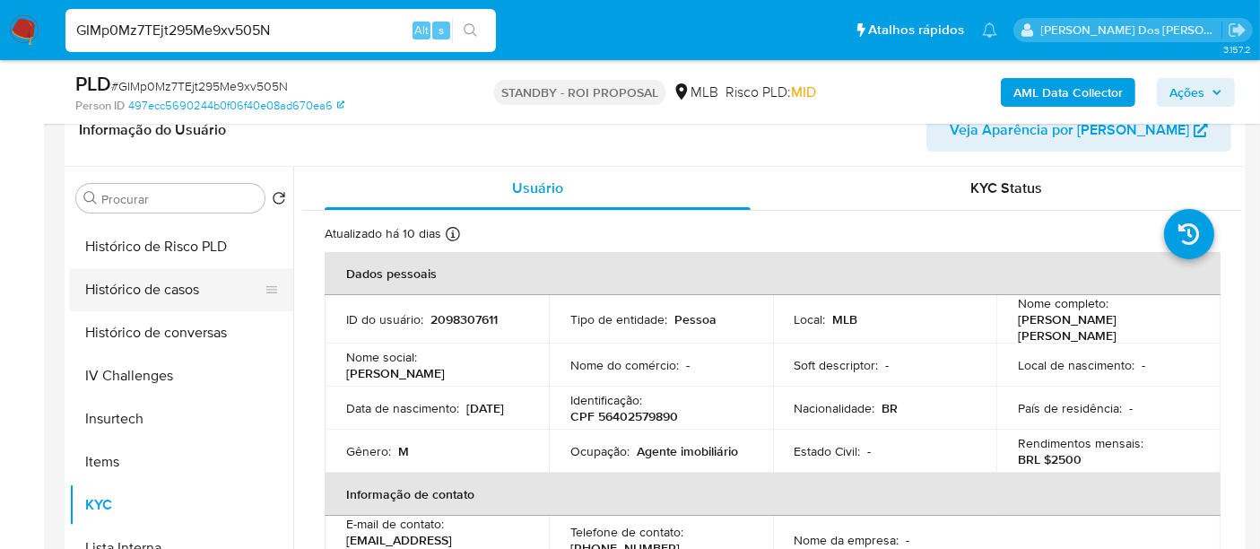
click at [184, 288] on button "Histórico de casos" at bounding box center [174, 289] width 210 height 43
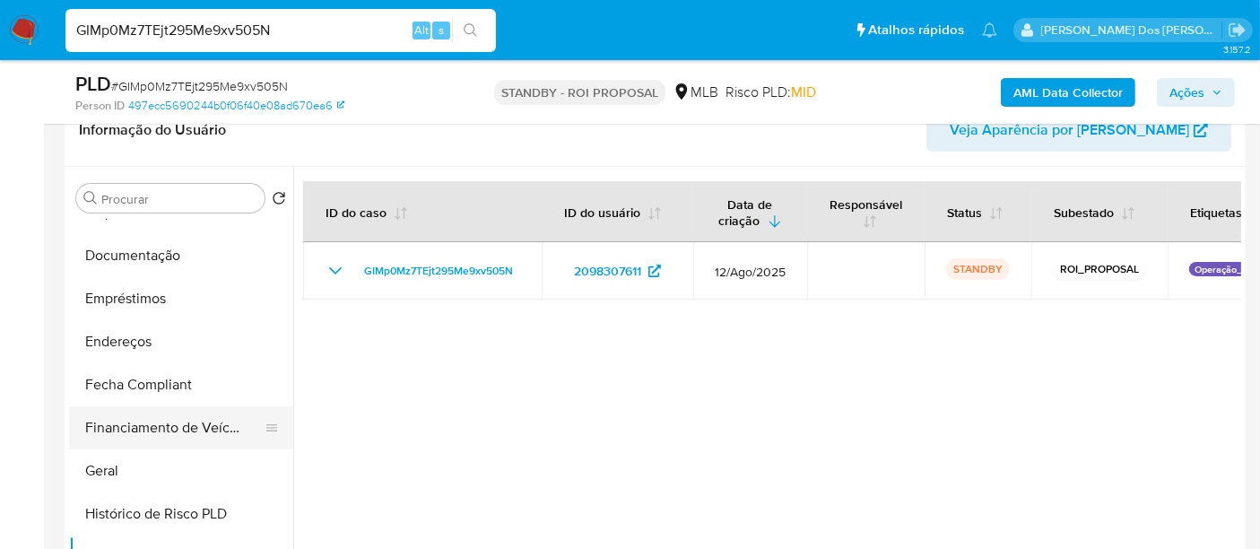
scroll to position [299, 0]
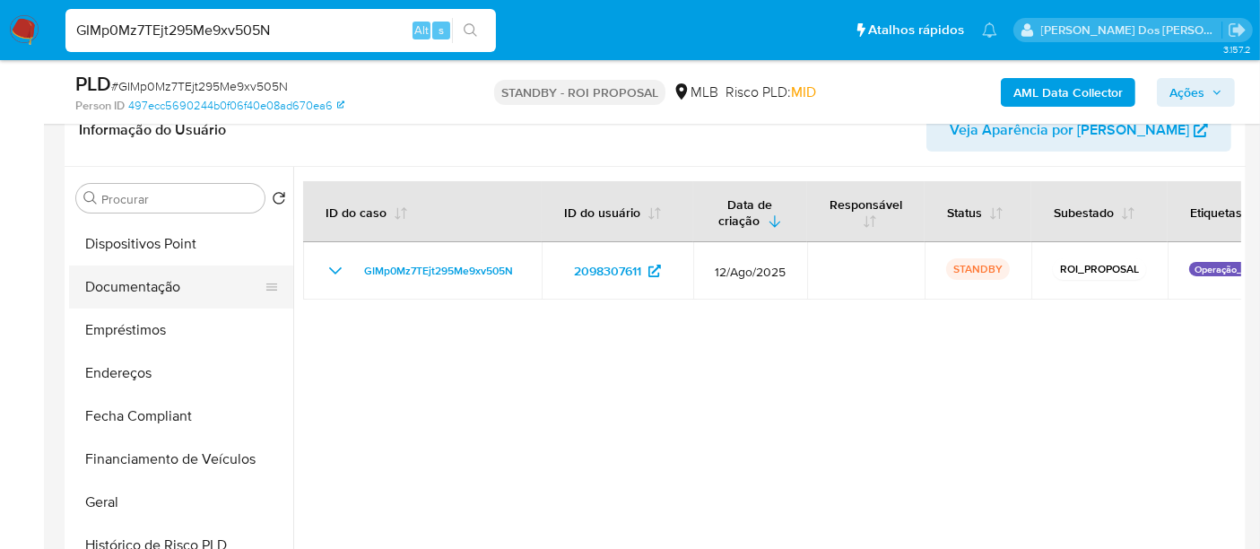
click at [138, 293] on button "Documentação" at bounding box center [174, 286] width 210 height 43
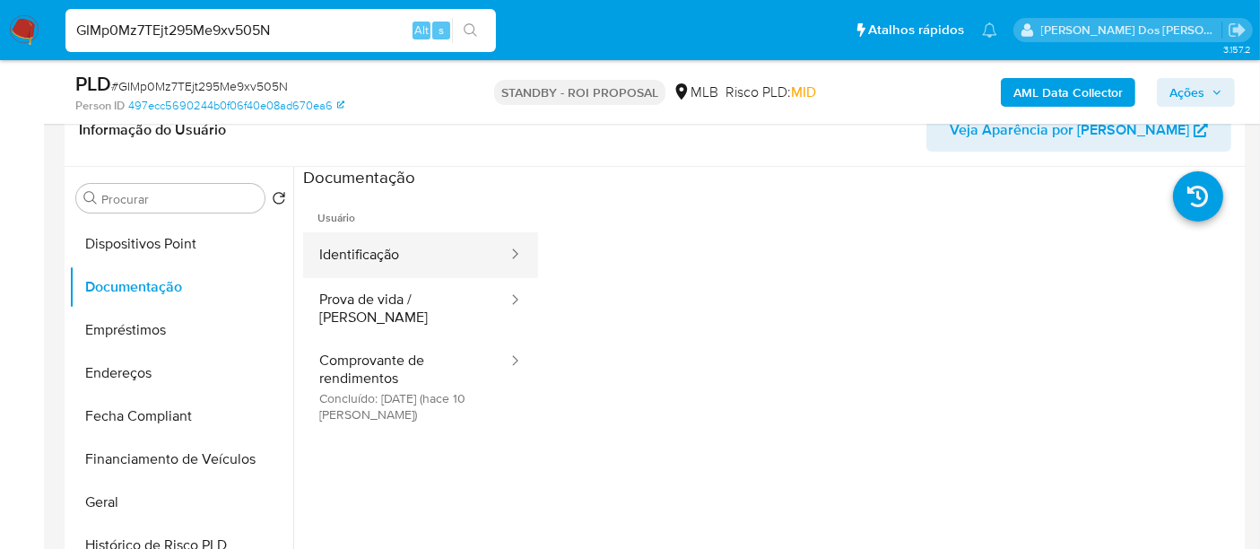
click at [371, 254] on button "Identificação" at bounding box center [406, 255] width 206 height 46
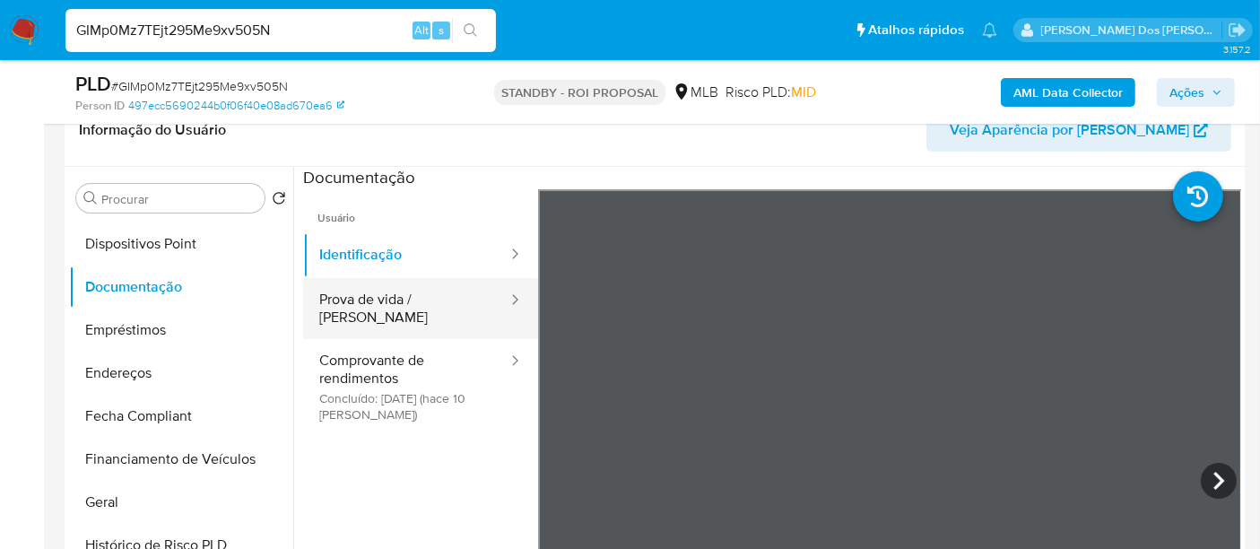
click at [442, 301] on button "Prova de vida / Selfie" at bounding box center [406, 308] width 206 height 61
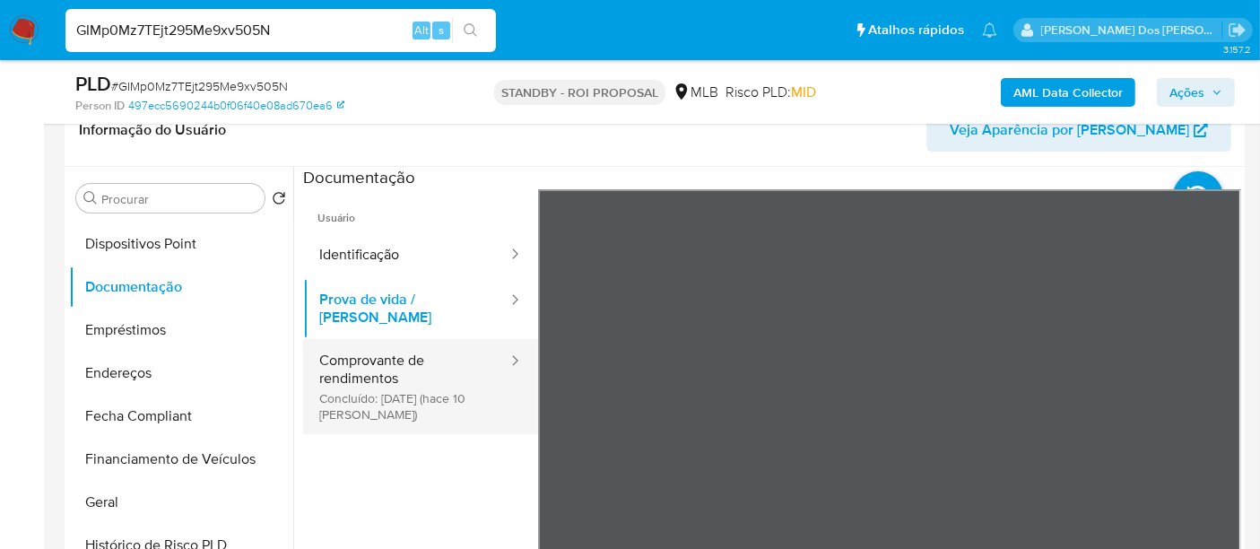
click at [369, 368] on button "Comprovante de rendimentos Concluído: 24/08/2025 (hace 10 días)" at bounding box center [406, 386] width 206 height 95
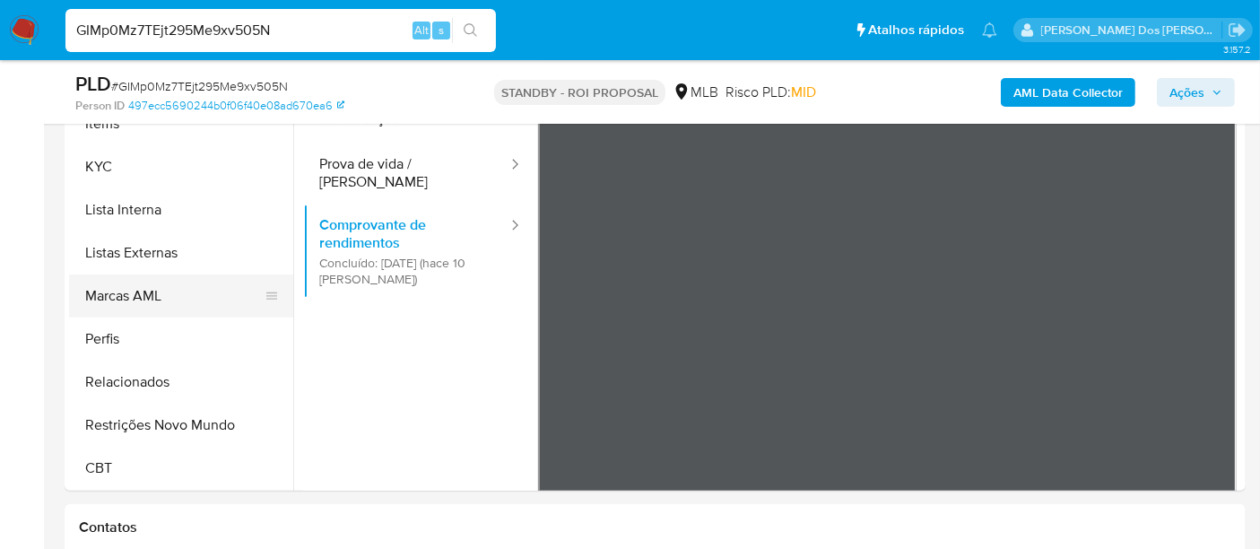
scroll to position [498, 0]
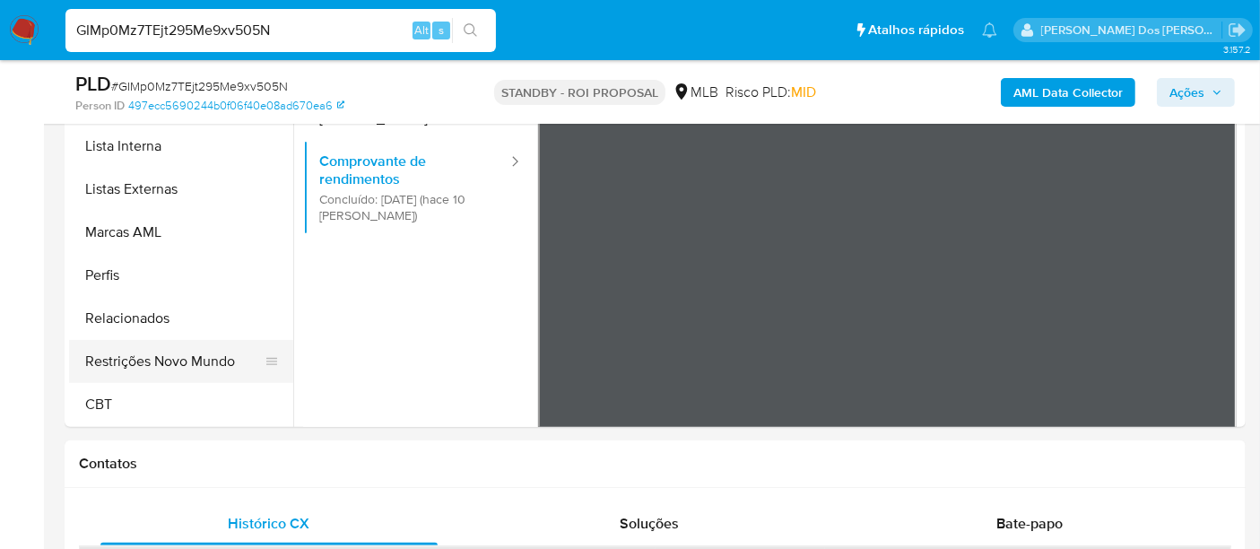
click at [204, 365] on button "Restrições Novo Mundo" at bounding box center [174, 361] width 210 height 43
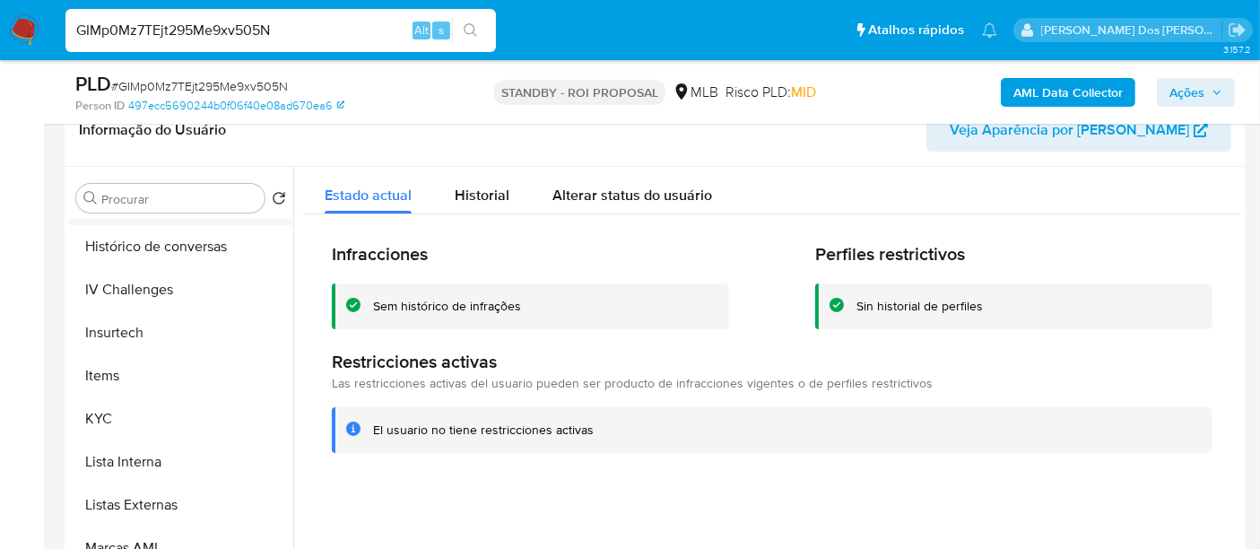
scroll to position [501, 0]
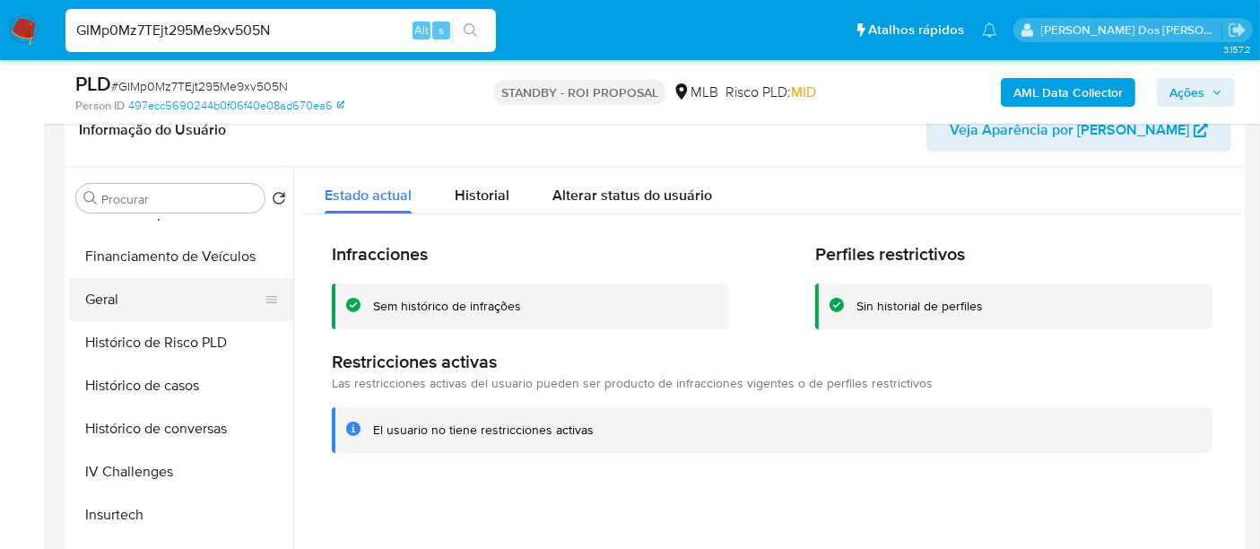
click at [106, 301] on button "Geral" at bounding box center [174, 299] width 210 height 43
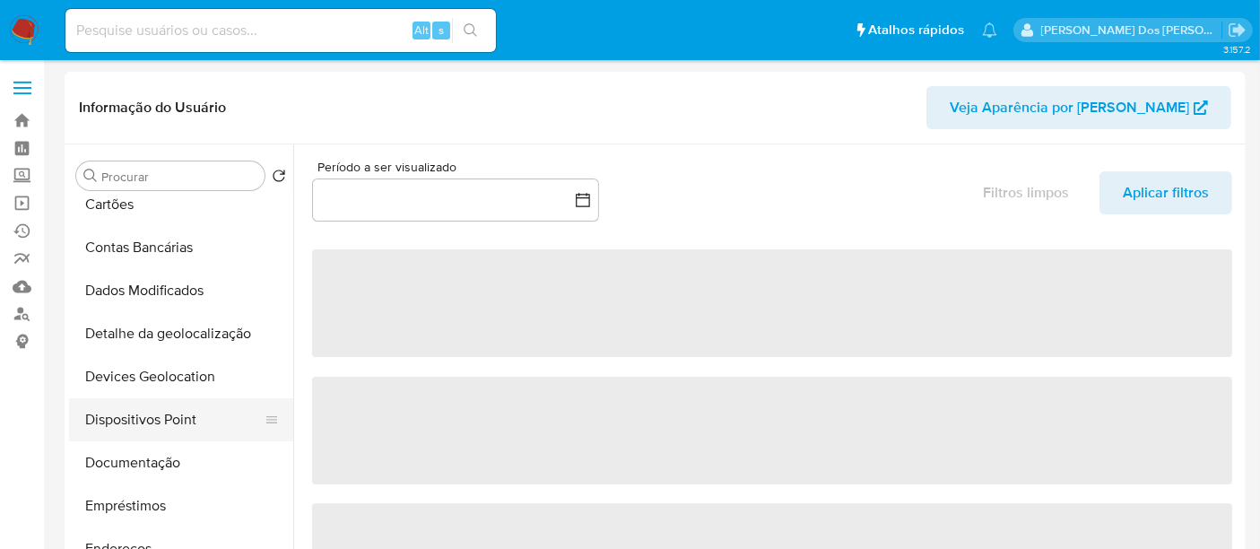
scroll to position [199, 0]
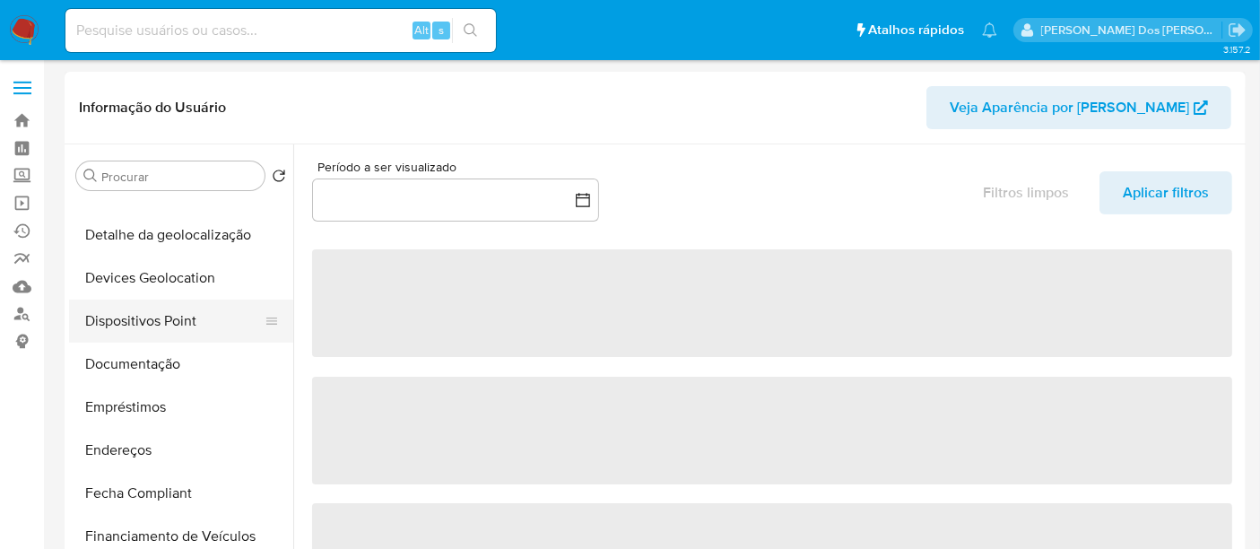
select select "10"
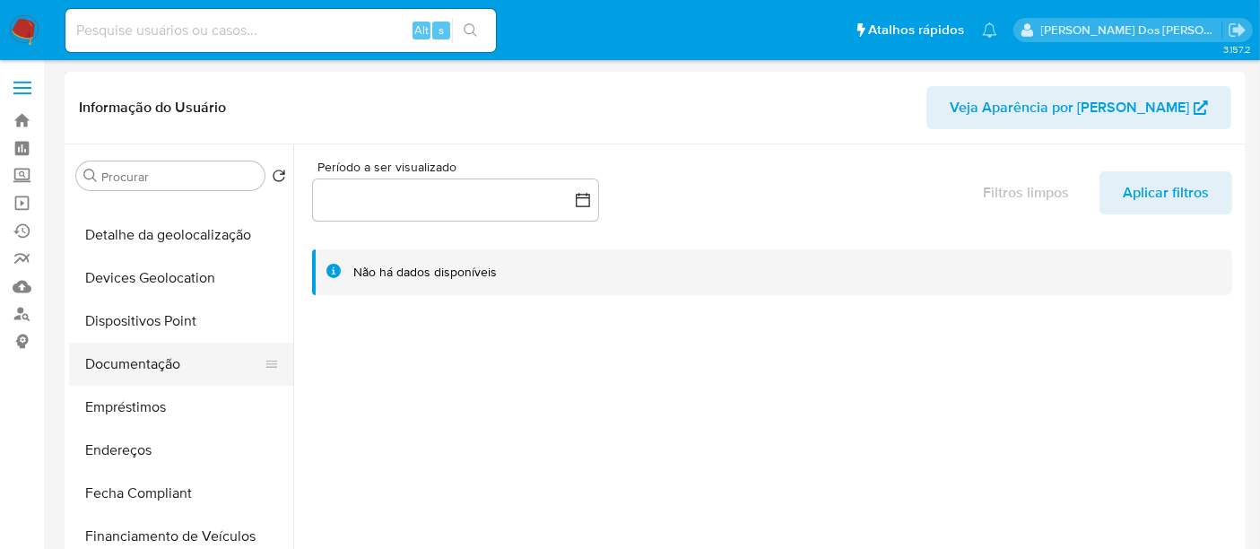
click at [146, 368] on button "Documentação" at bounding box center [174, 364] width 210 height 43
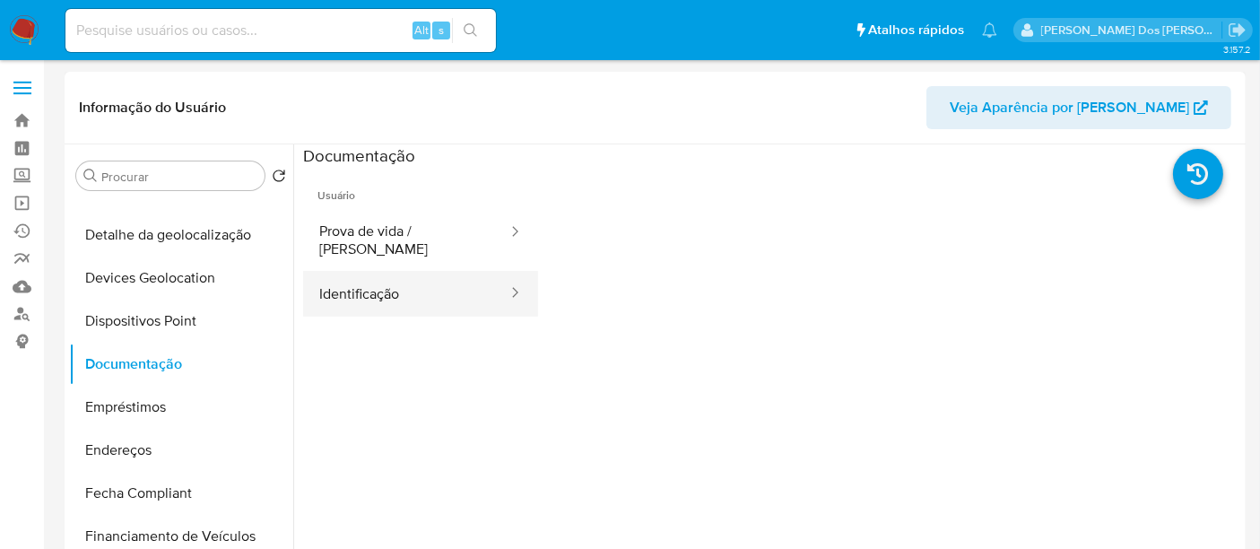
click at [399, 295] on button "Identificação" at bounding box center [406, 294] width 206 height 46
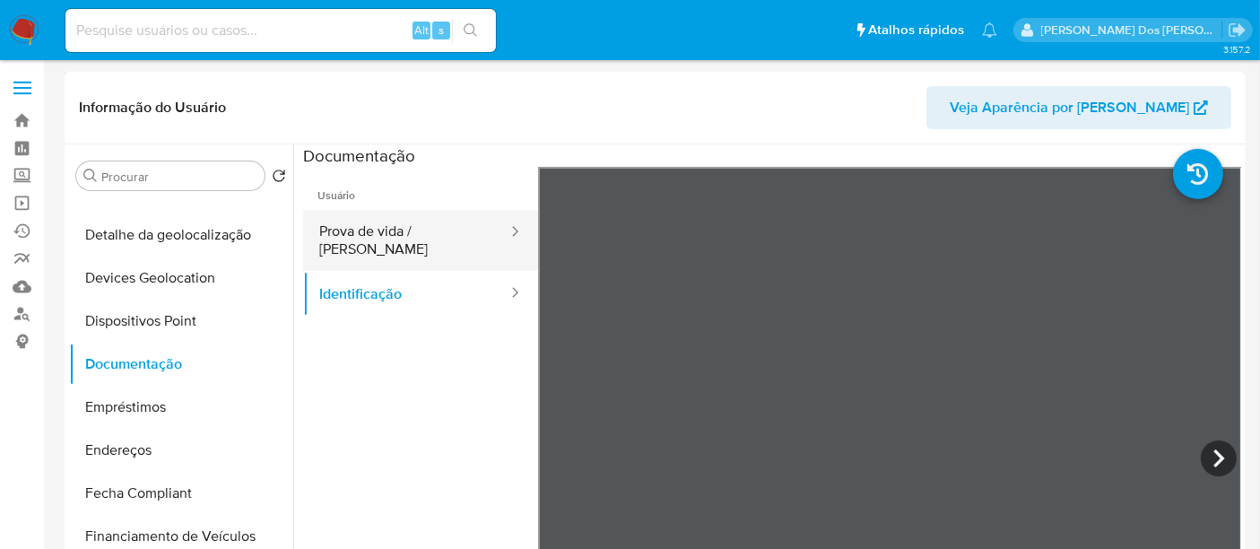
click at [425, 231] on button "Prova de vida / [PERSON_NAME]" at bounding box center [406, 240] width 206 height 61
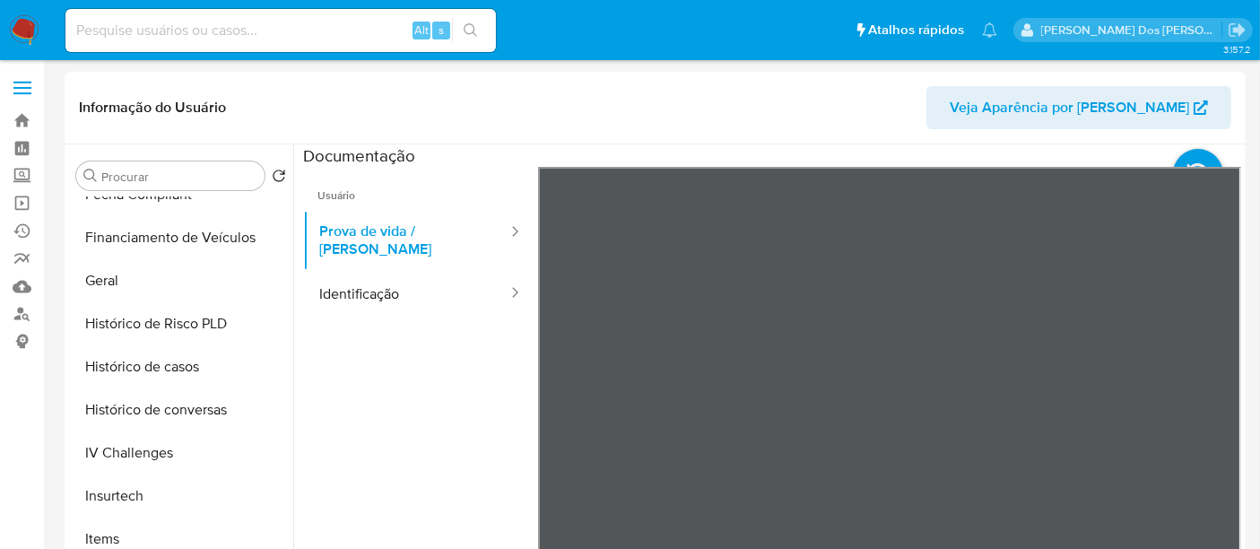
scroll to position [597, 0]
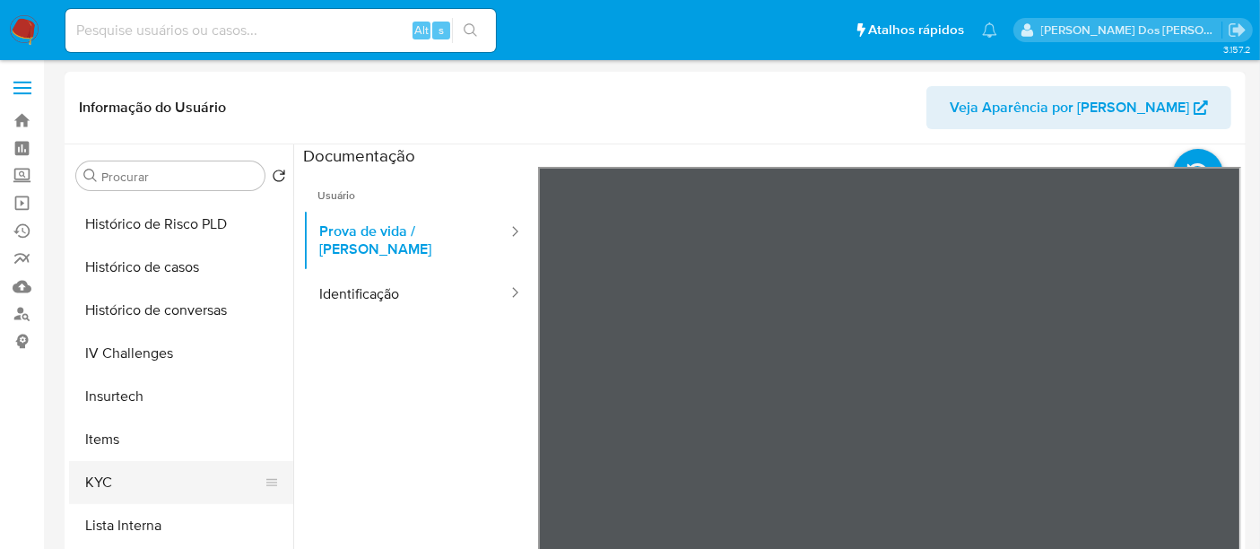
click at [108, 485] on button "KYC" at bounding box center [174, 482] width 210 height 43
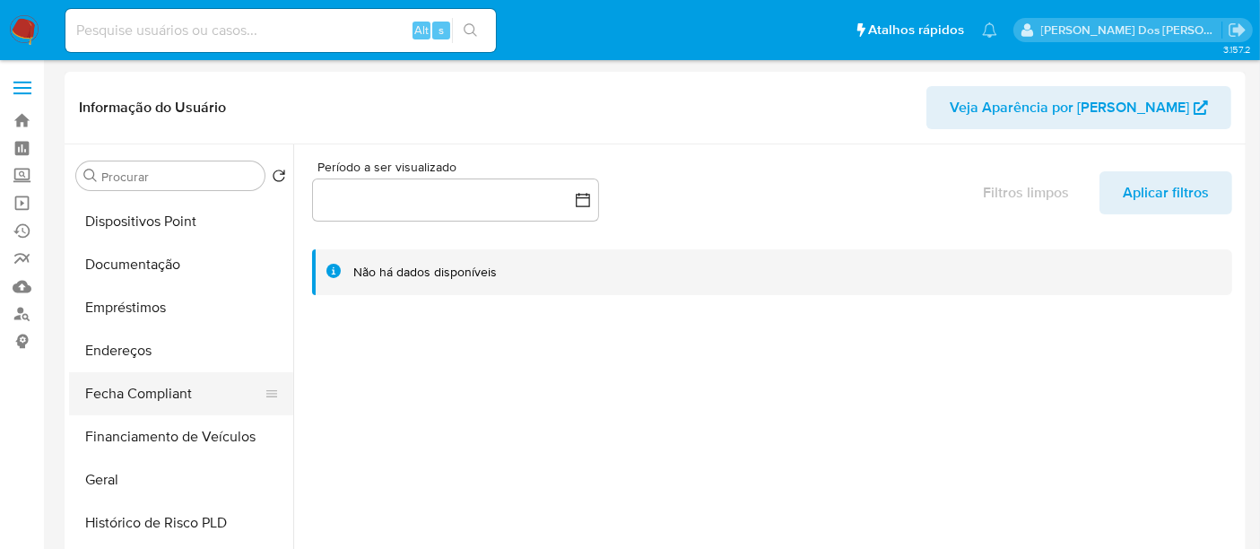
select select "10"
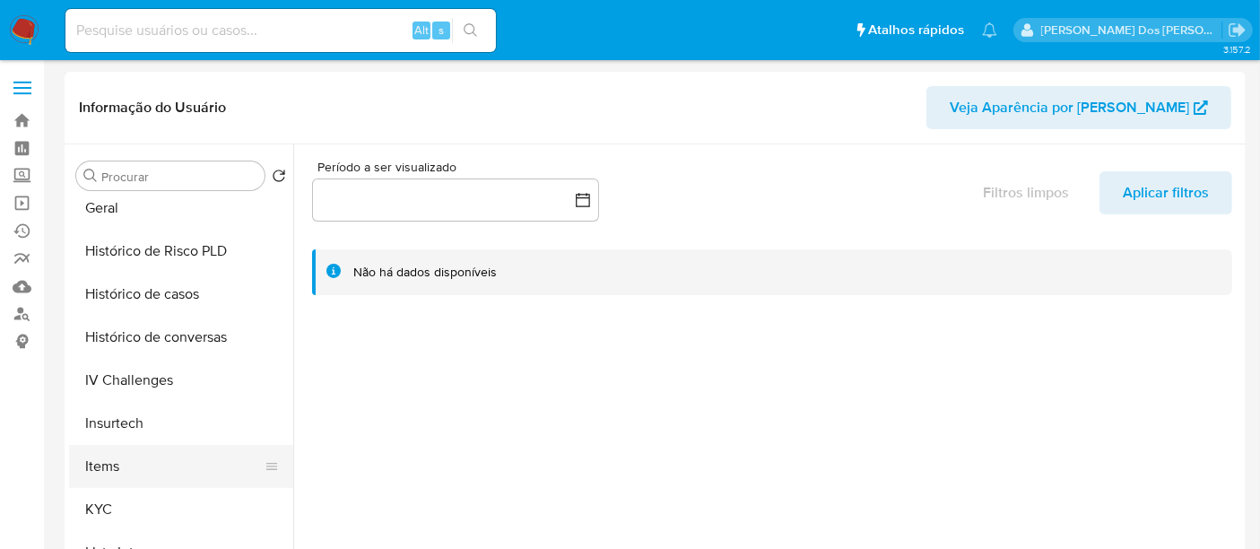
scroll to position [597, 0]
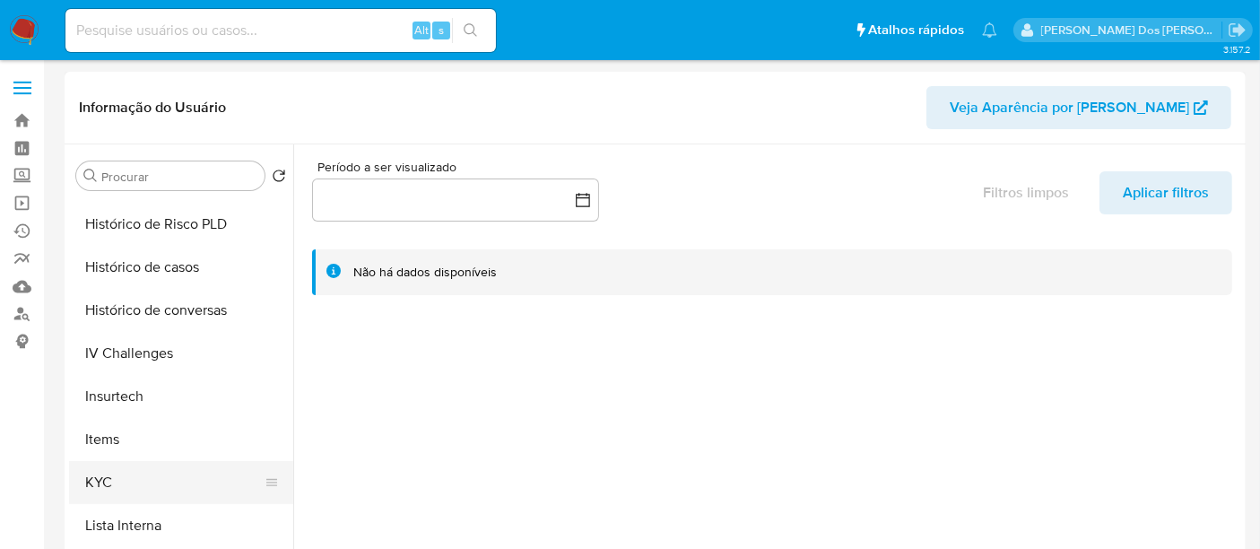
click at [109, 473] on button "KYC" at bounding box center [174, 482] width 210 height 43
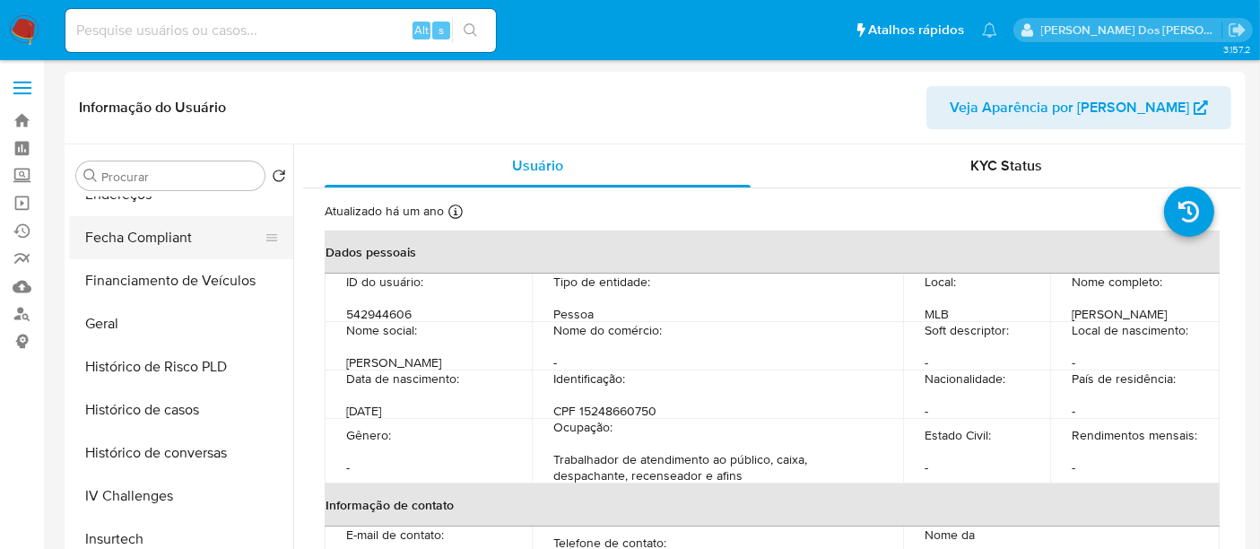
scroll to position [299, 0]
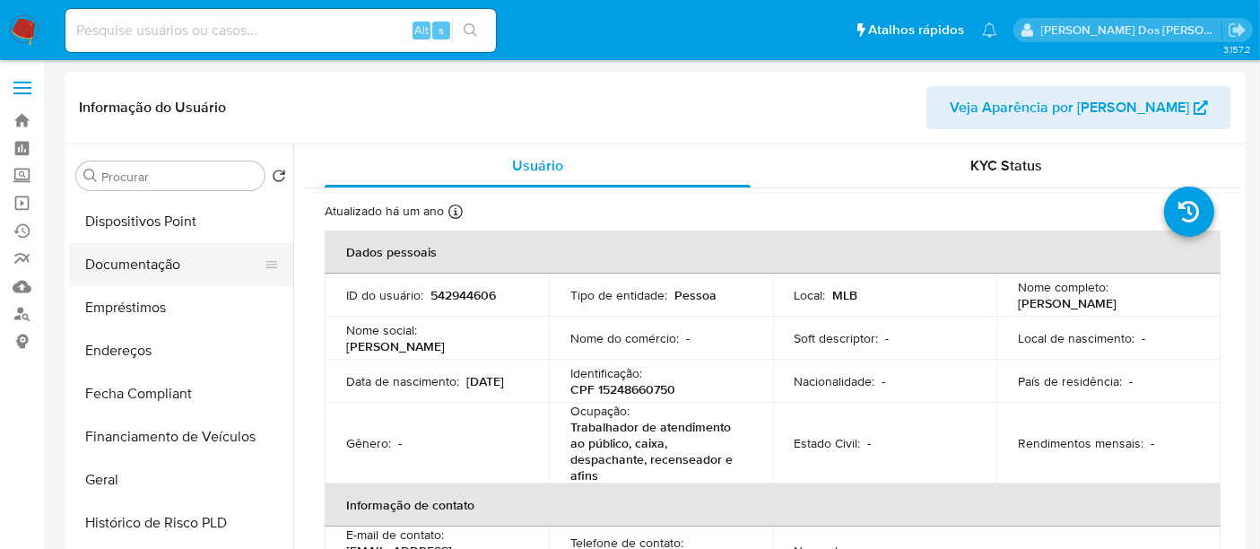
click at [144, 270] on button "Documentação" at bounding box center [174, 264] width 210 height 43
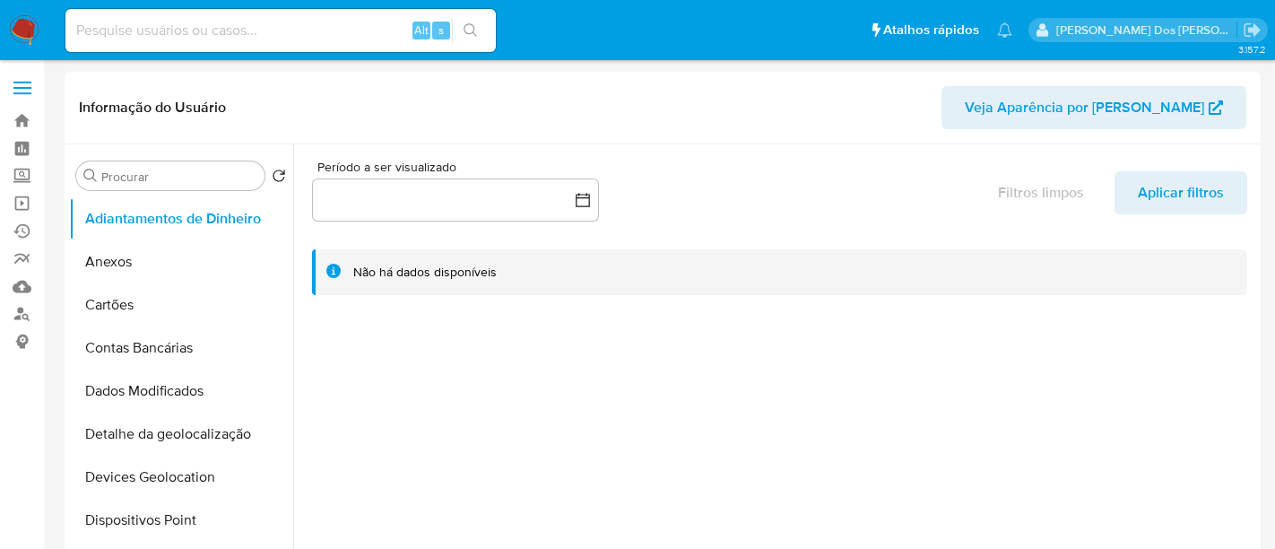
select select "10"
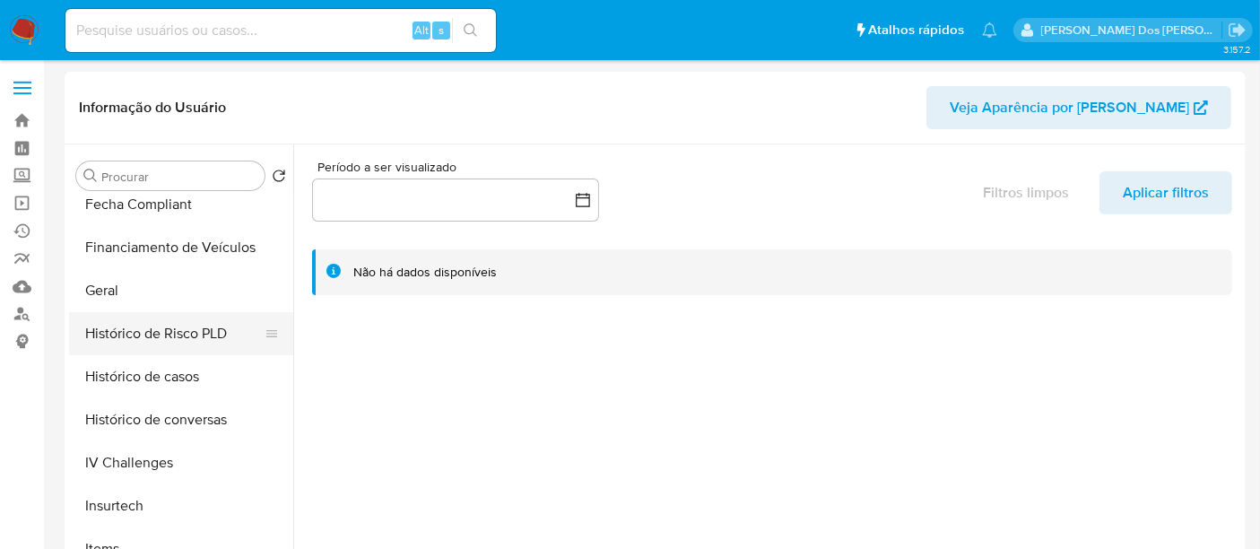
scroll to position [597, 0]
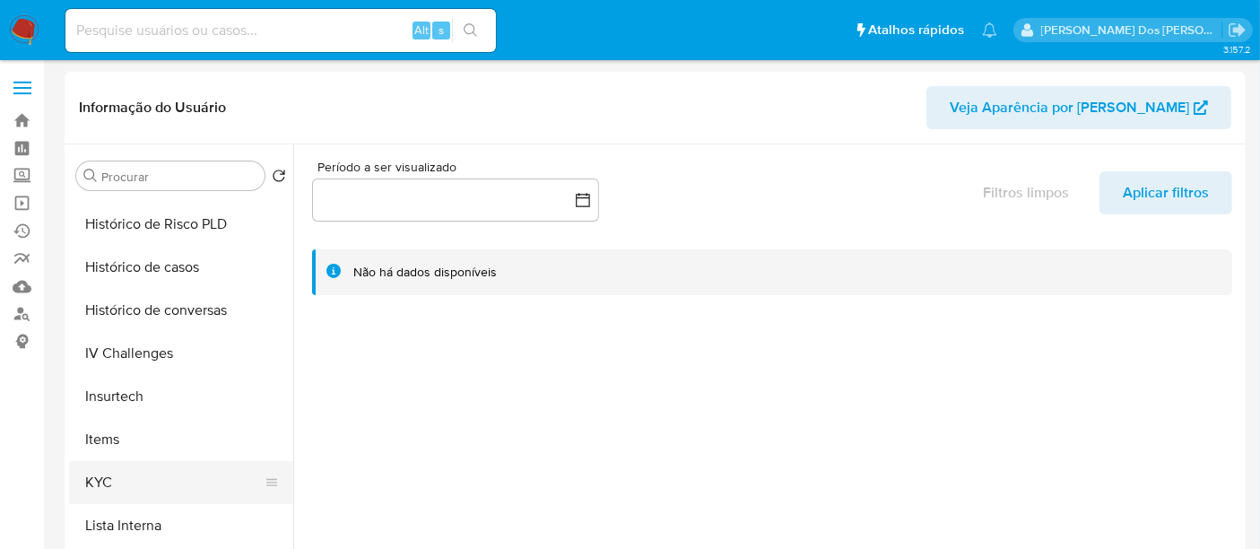
click at [82, 473] on button "KYC" at bounding box center [174, 482] width 210 height 43
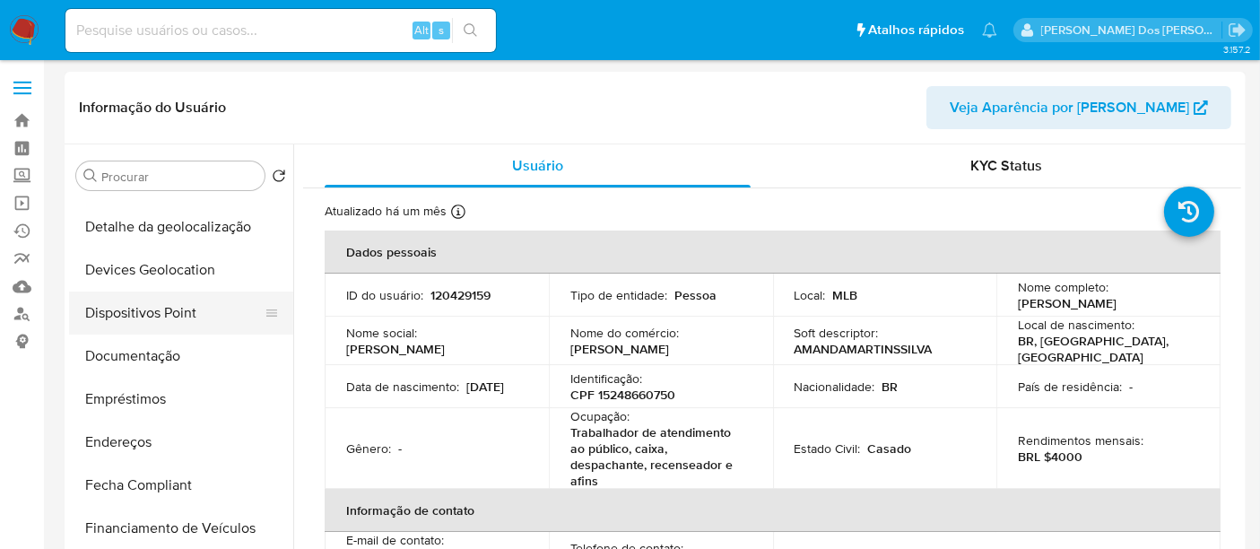
scroll to position [199, 0]
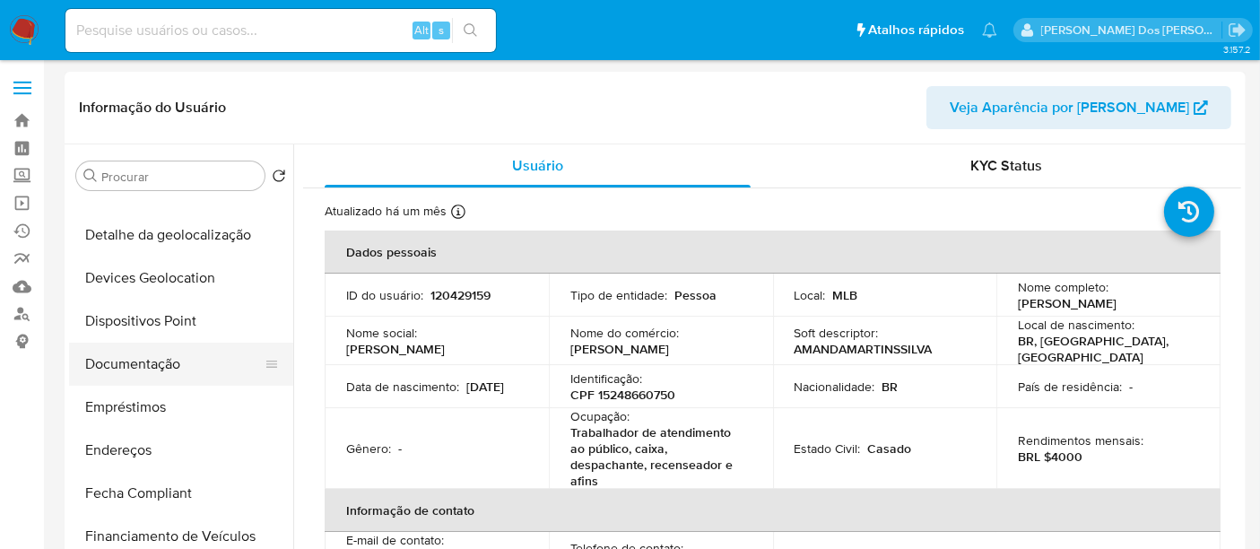
click at [124, 369] on button "Documentação" at bounding box center [174, 364] width 210 height 43
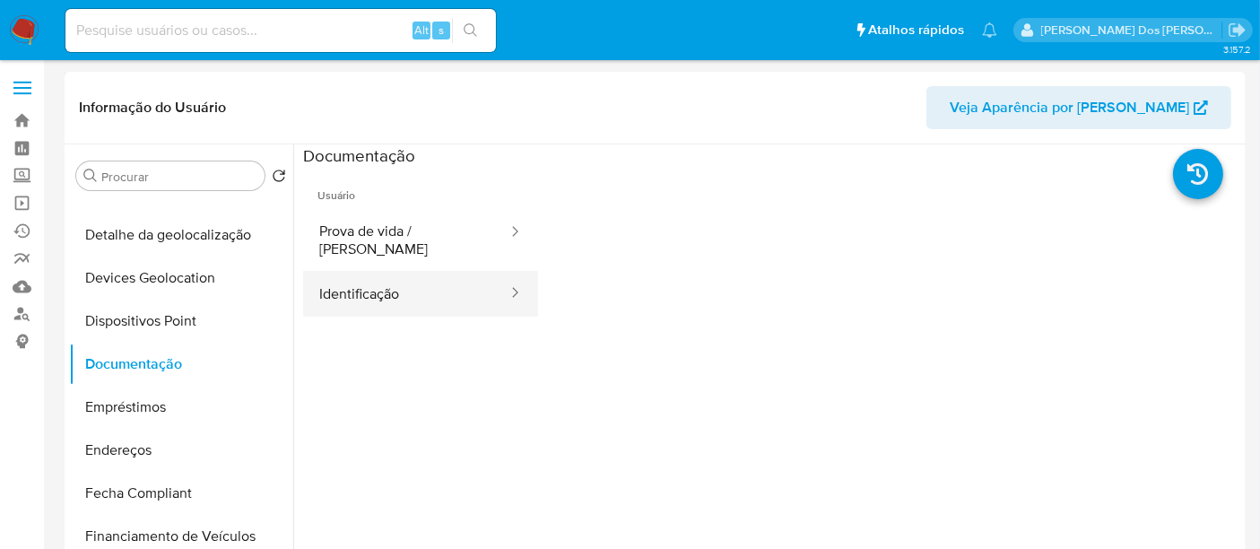
click at [356, 288] on button "Identificação" at bounding box center [406, 294] width 206 height 46
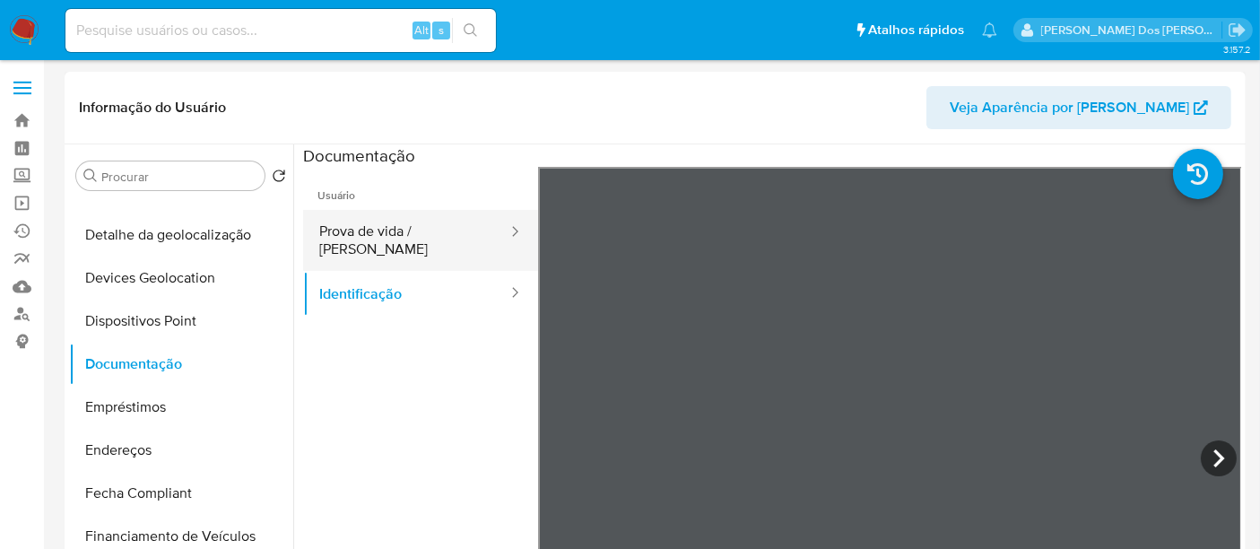
click at [343, 231] on button "Prova de vida / Selfie" at bounding box center [406, 240] width 206 height 61
